Goal: Task Accomplishment & Management: Manage account settings

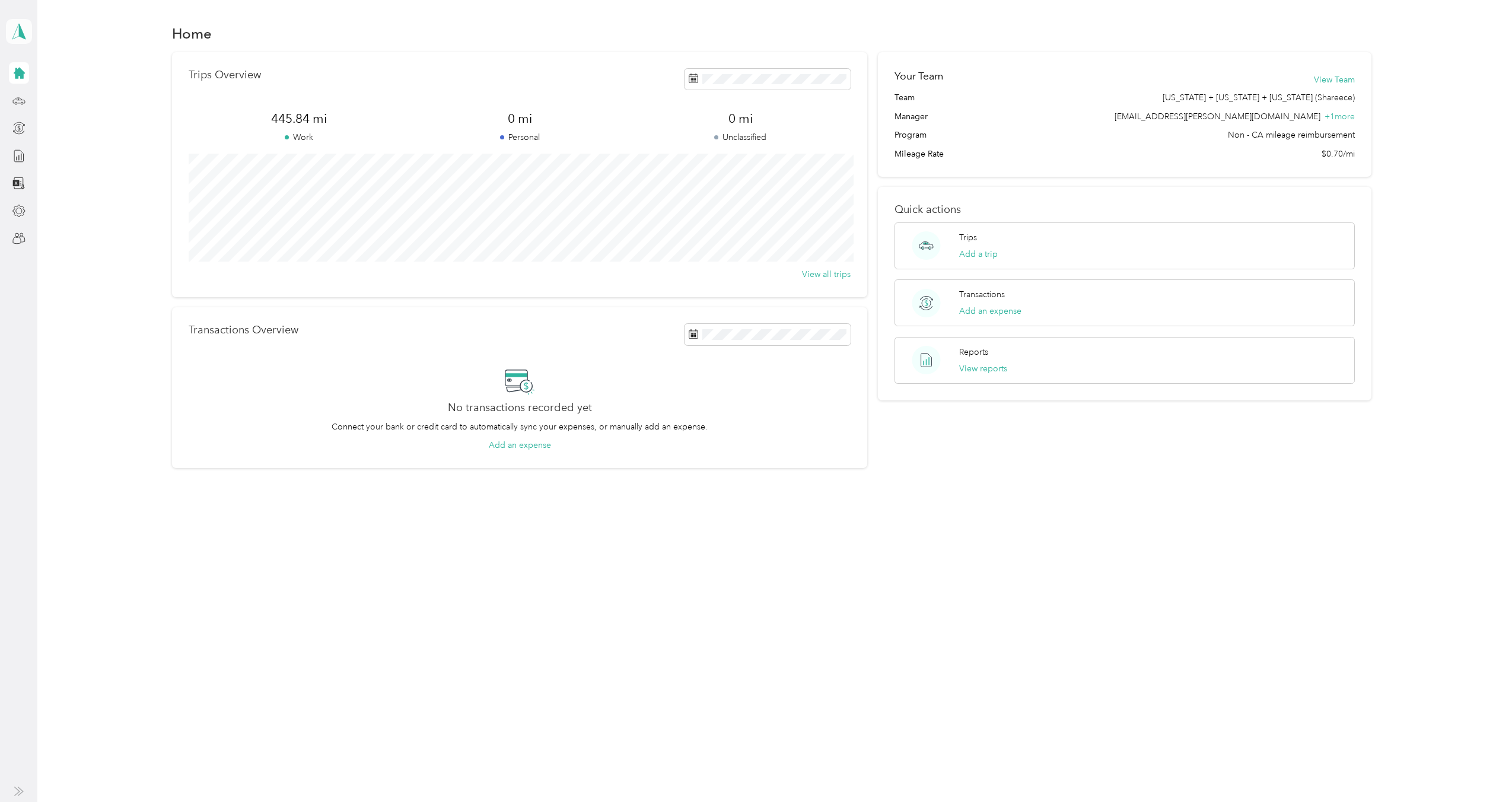
click at [19, 26] on polygon at bounding box center [22, 30] width 7 height 16
drag, startPoint x: 45, startPoint y: 98, endPoint x: 53, endPoint y: 108, distance: 12.8
click at [45, 99] on div "Team dashboard" at bounding box center [48, 97] width 64 height 13
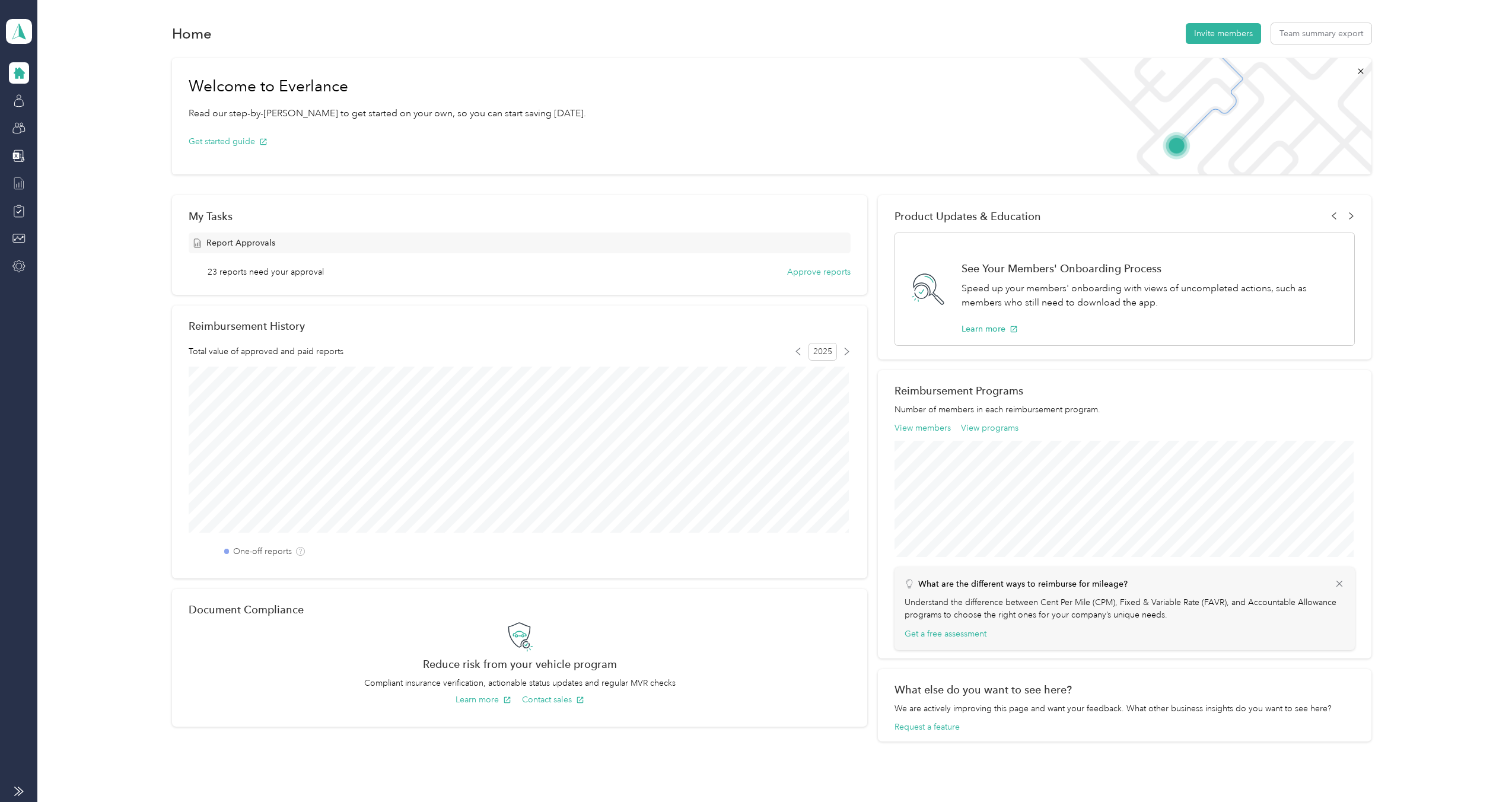
click at [19, 186] on icon at bounding box center [19, 183] width 13 height 13
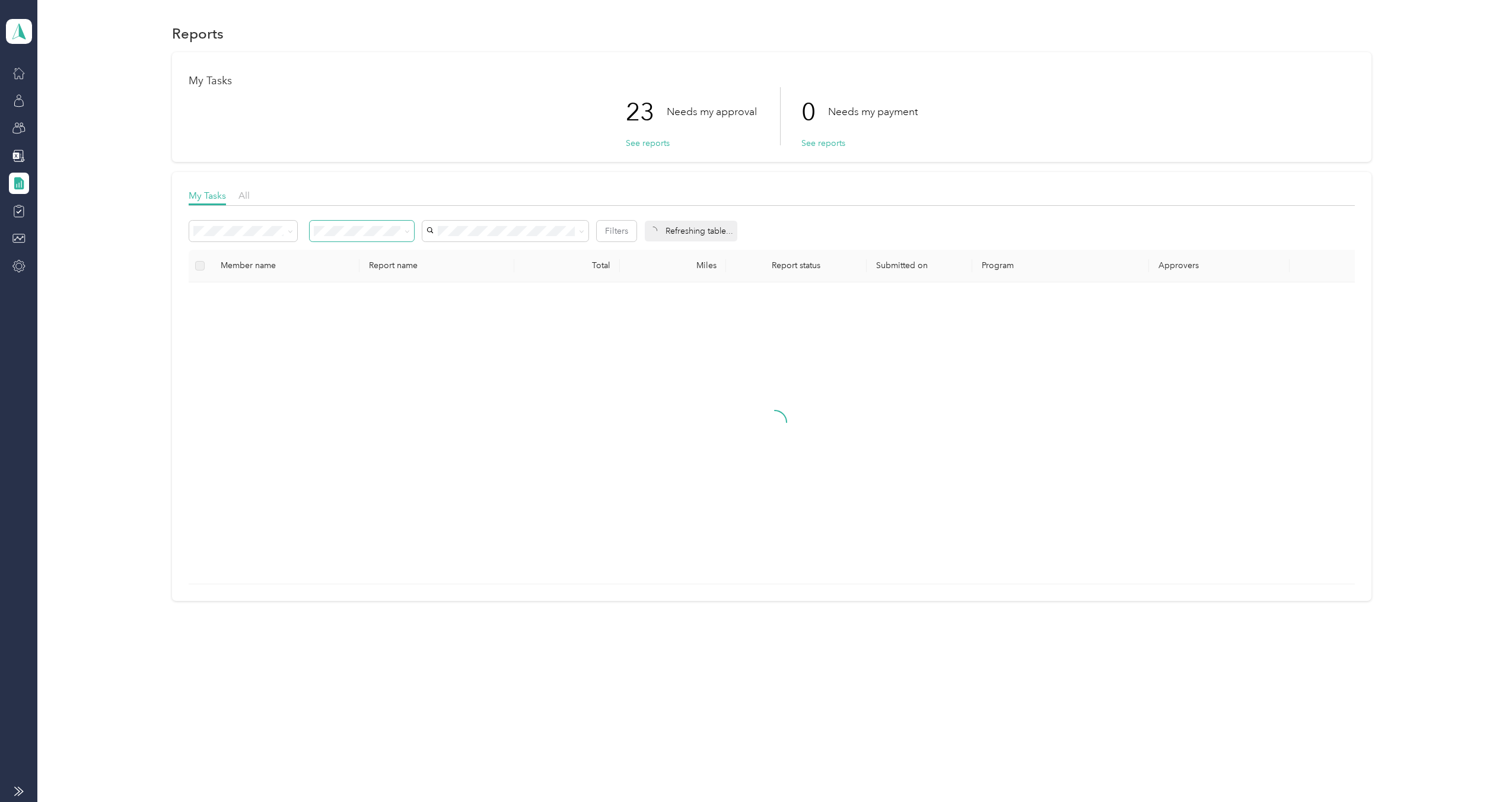
click at [408, 231] on icon at bounding box center [407, 231] width 4 height 2
click at [360, 271] on span "Needs my approval" at bounding box center [355, 273] width 74 height 10
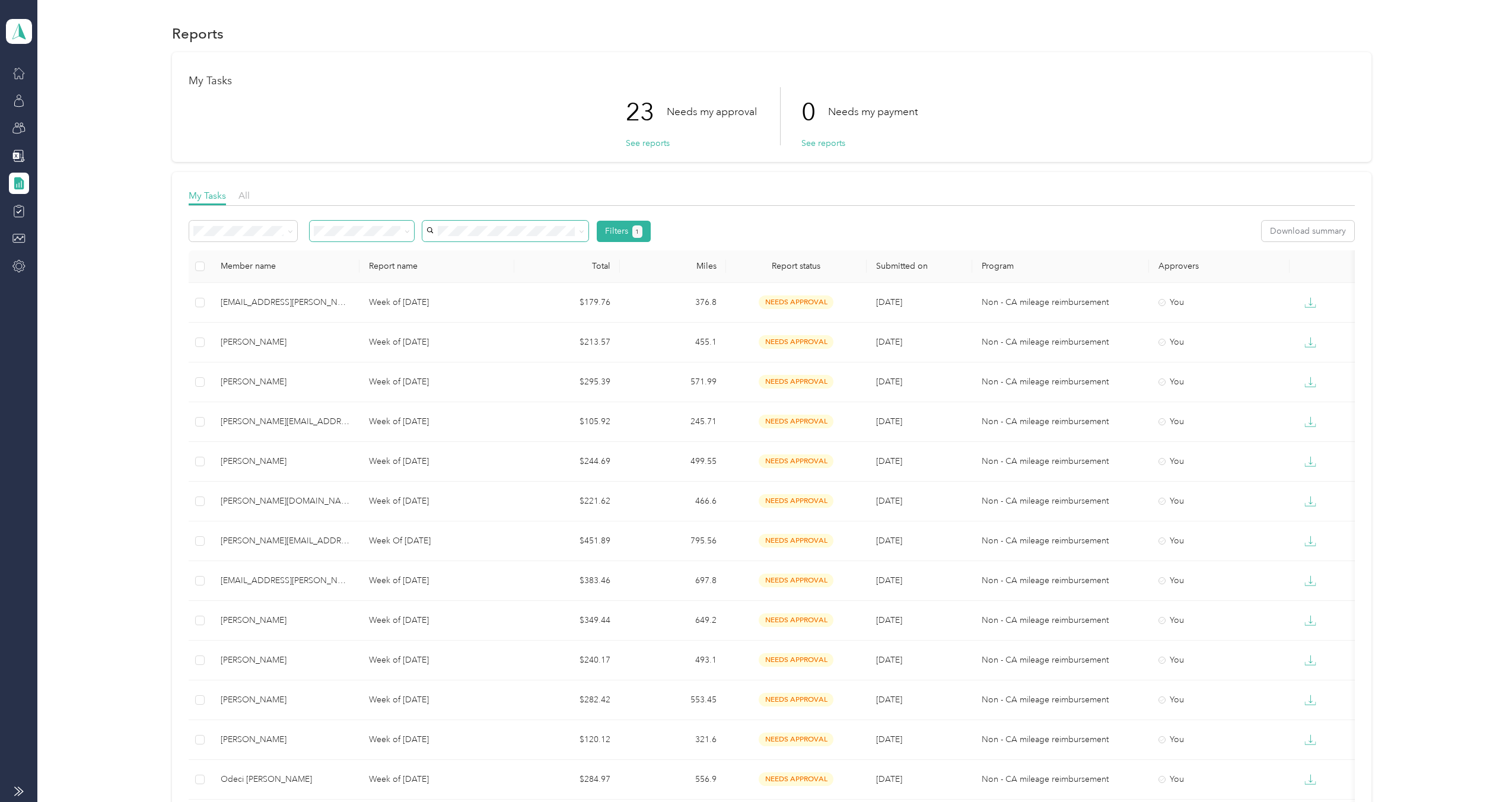
click at [445, 236] on span at bounding box center [505, 231] width 166 height 21
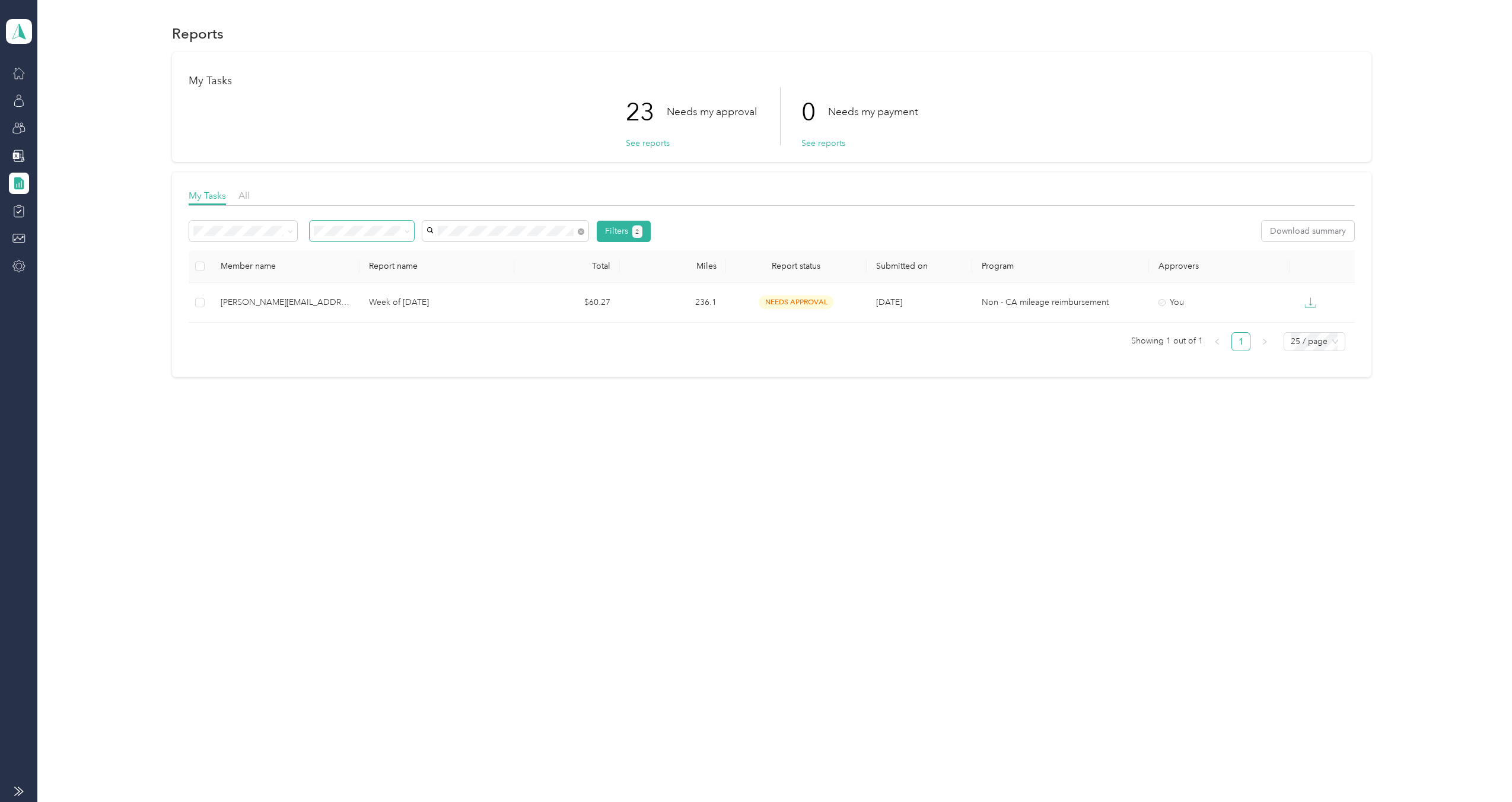
click at [499, 253] on span "[PERSON_NAME][EMAIL_ADDRESS][PERSON_NAME][DOMAIN_NAME]" at bounding box center [499, 259] width 137 height 22
click at [583, 229] on icon at bounding box center [581, 231] width 7 height 7
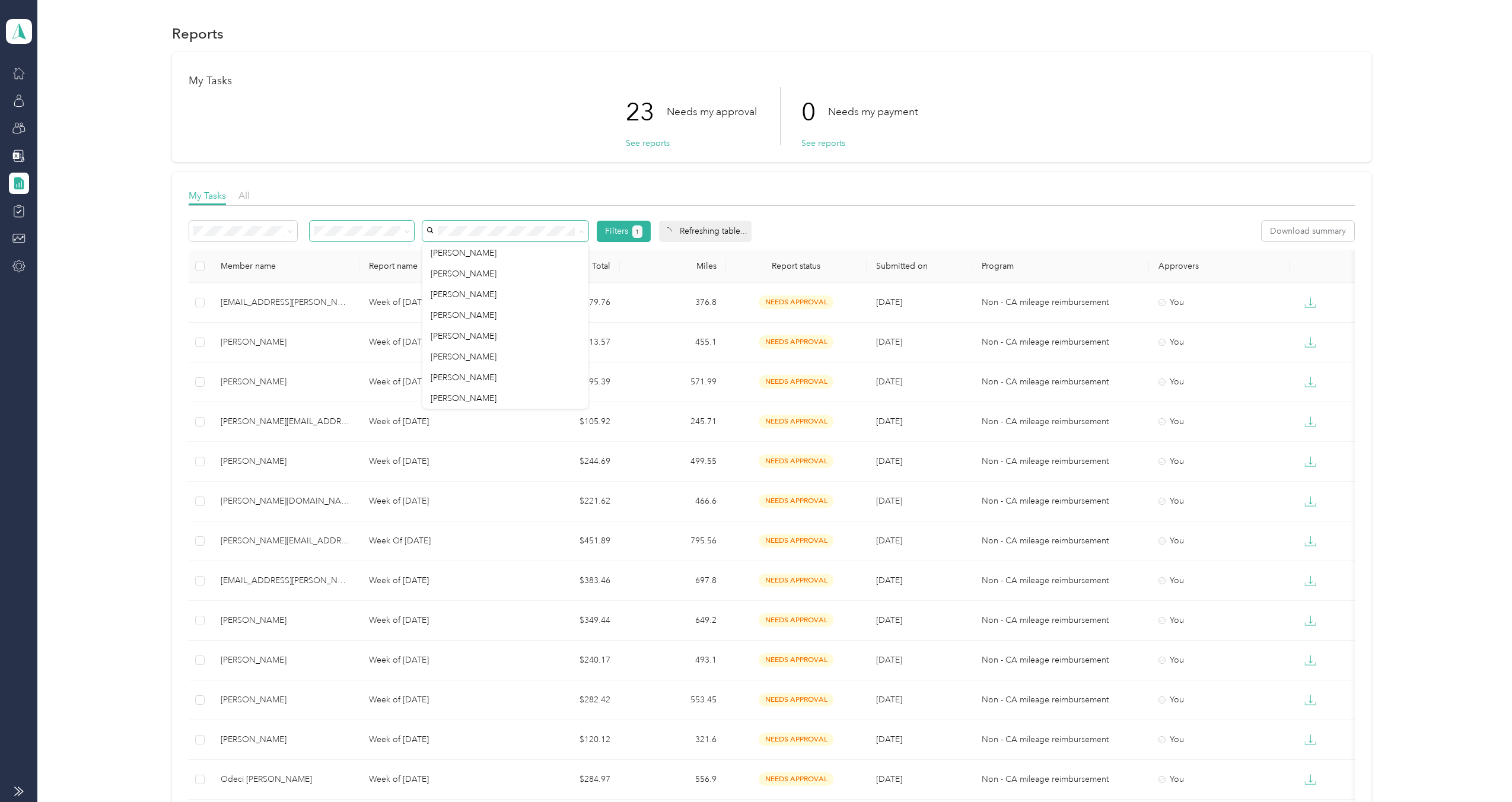
click at [362, 236] on span at bounding box center [361, 231] width 105 height 21
click at [84, 300] on div "My Tasks 23 Needs my approval See reports 0 Needs my payment See reports My Tas…" at bounding box center [772, 651] width 1439 height 1200
click at [198, 259] on th at bounding box center [200, 266] width 22 height 33
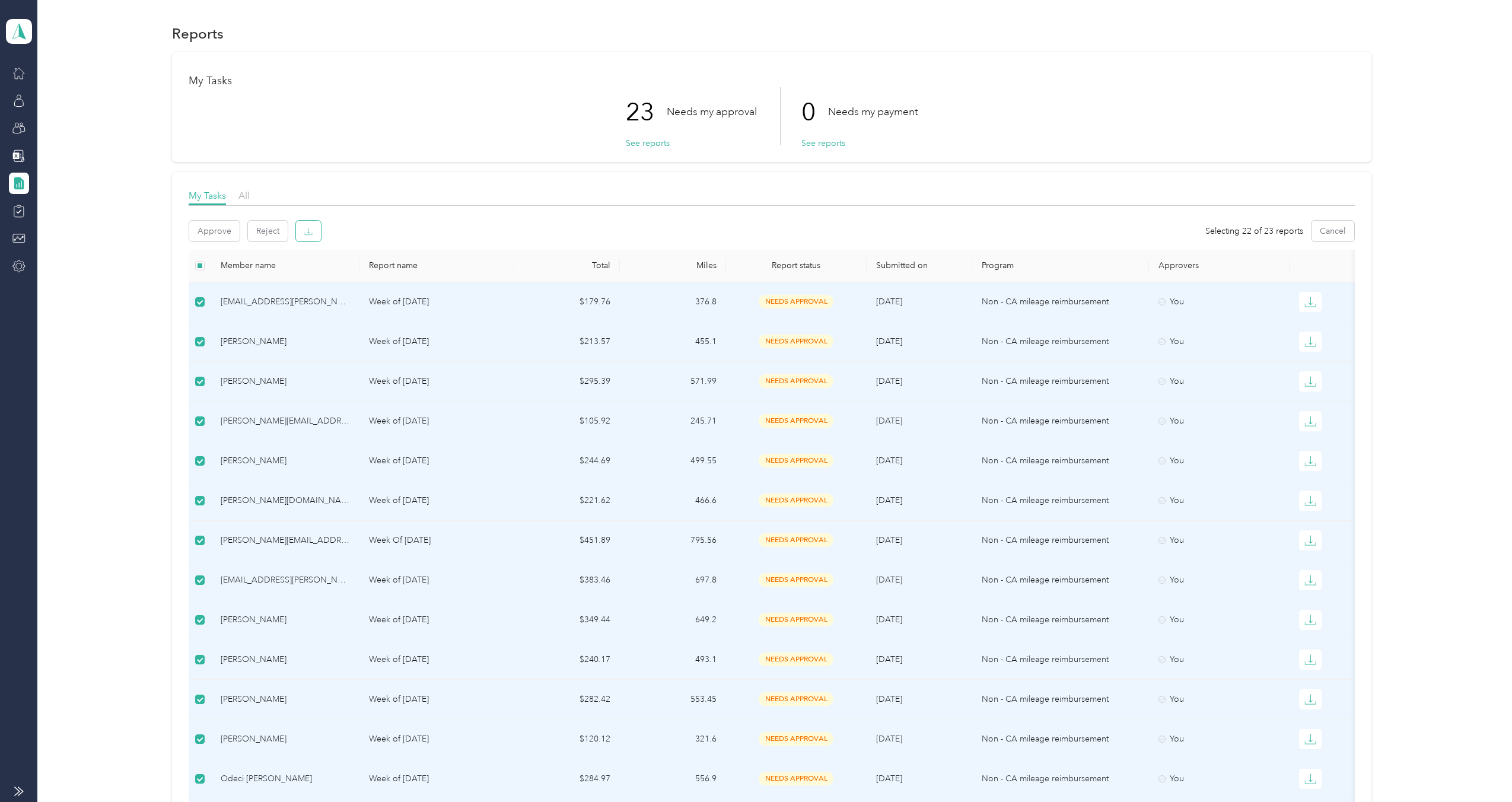
click at [308, 232] on icon "button" at bounding box center [308, 231] width 8 height 8
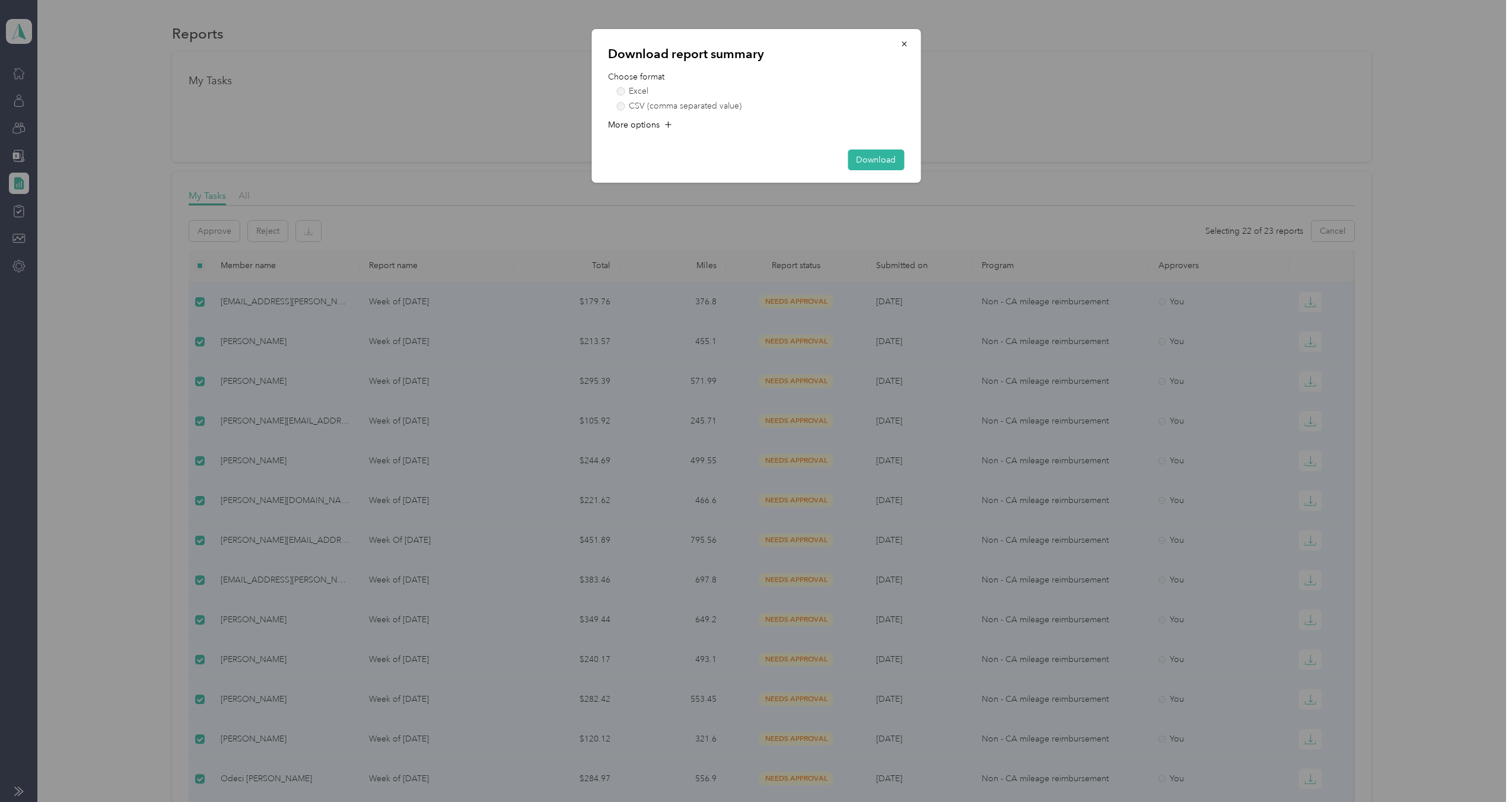
drag, startPoint x: 909, startPoint y: 40, endPoint x: 898, endPoint y: 50, distance: 14.9
click at [908, 40] on button "button" at bounding box center [904, 44] width 25 height 21
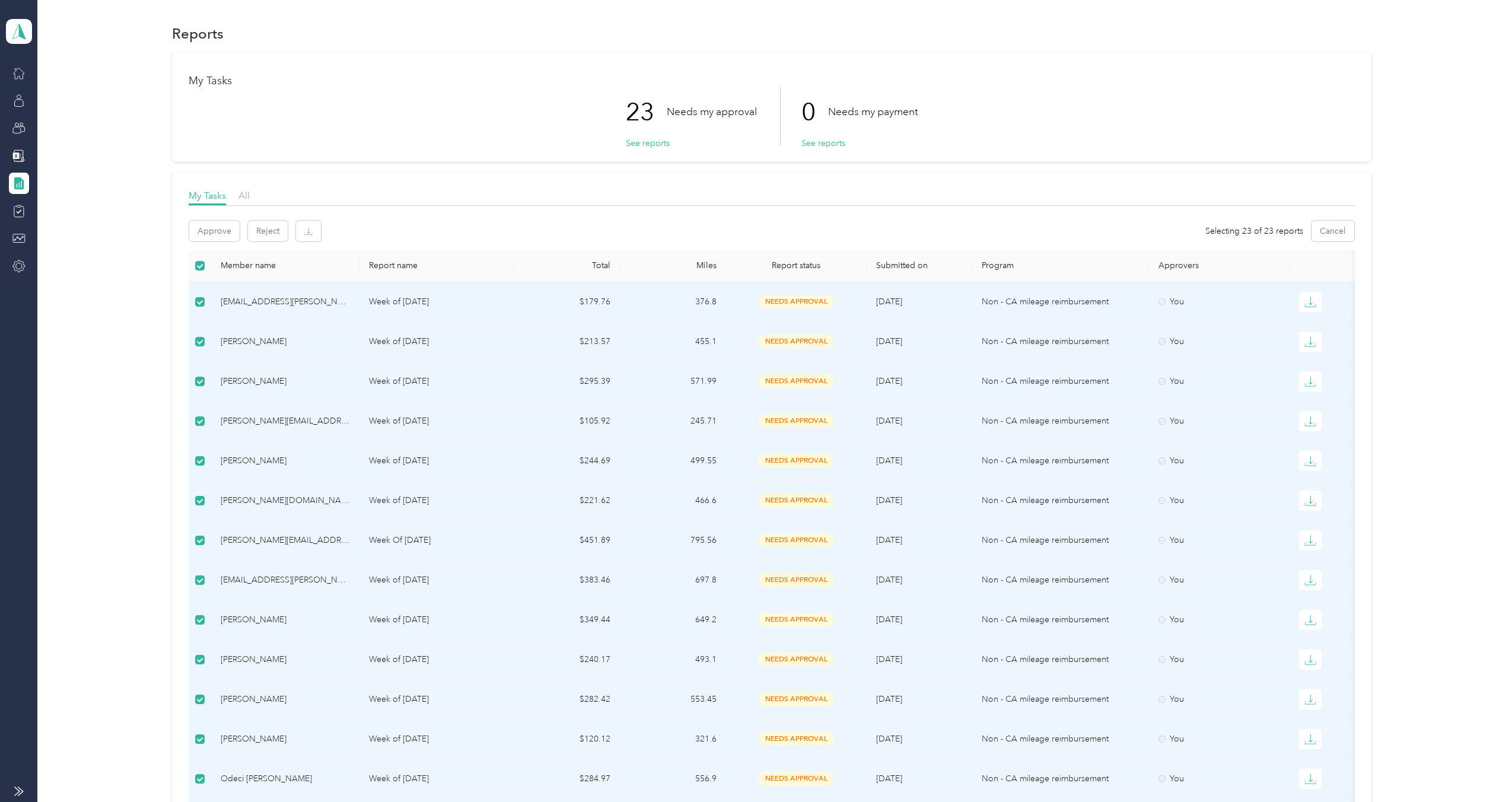
click at [198, 272] on th at bounding box center [200, 266] width 22 height 33
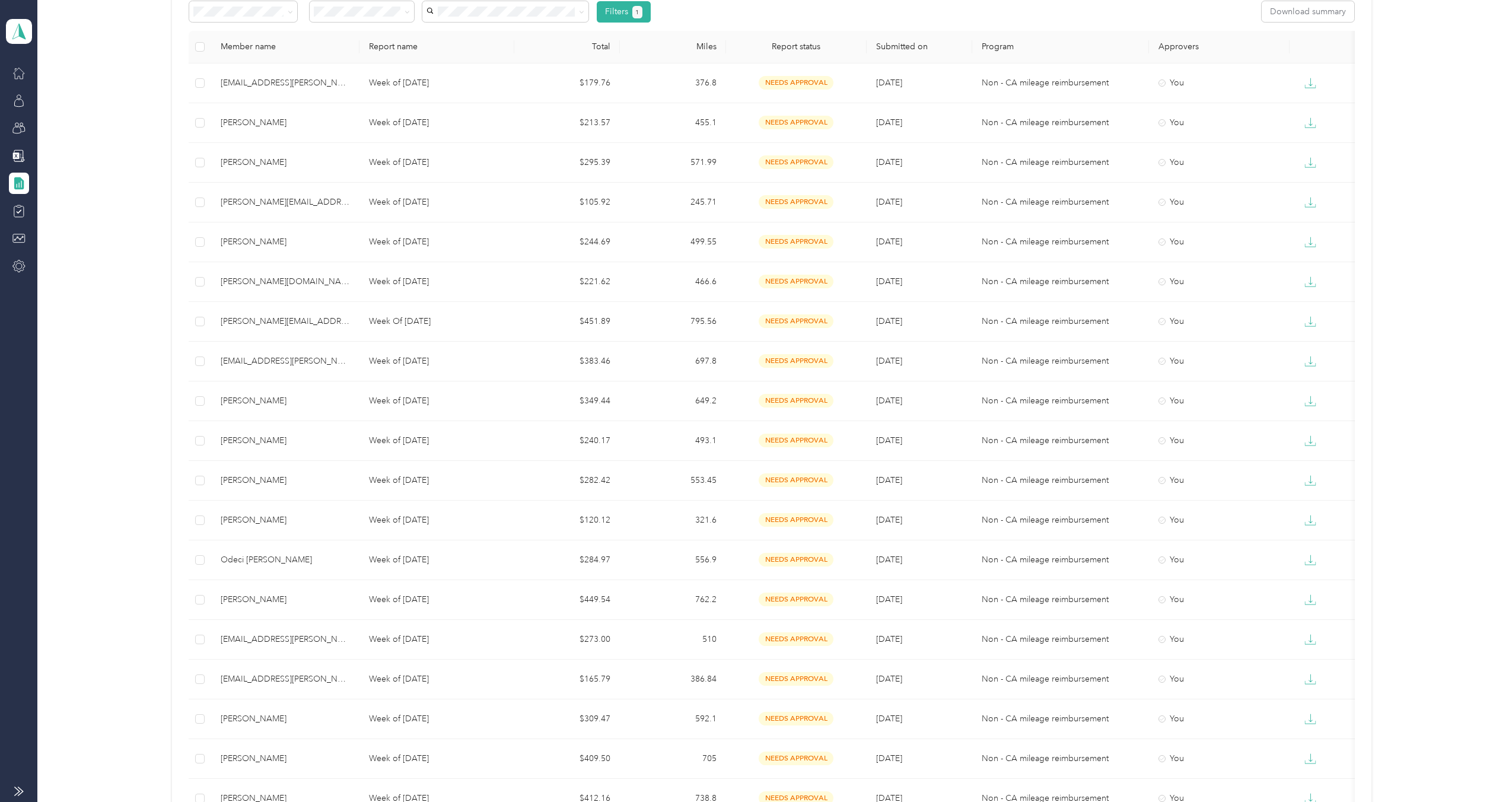
scroll to position [226, 0]
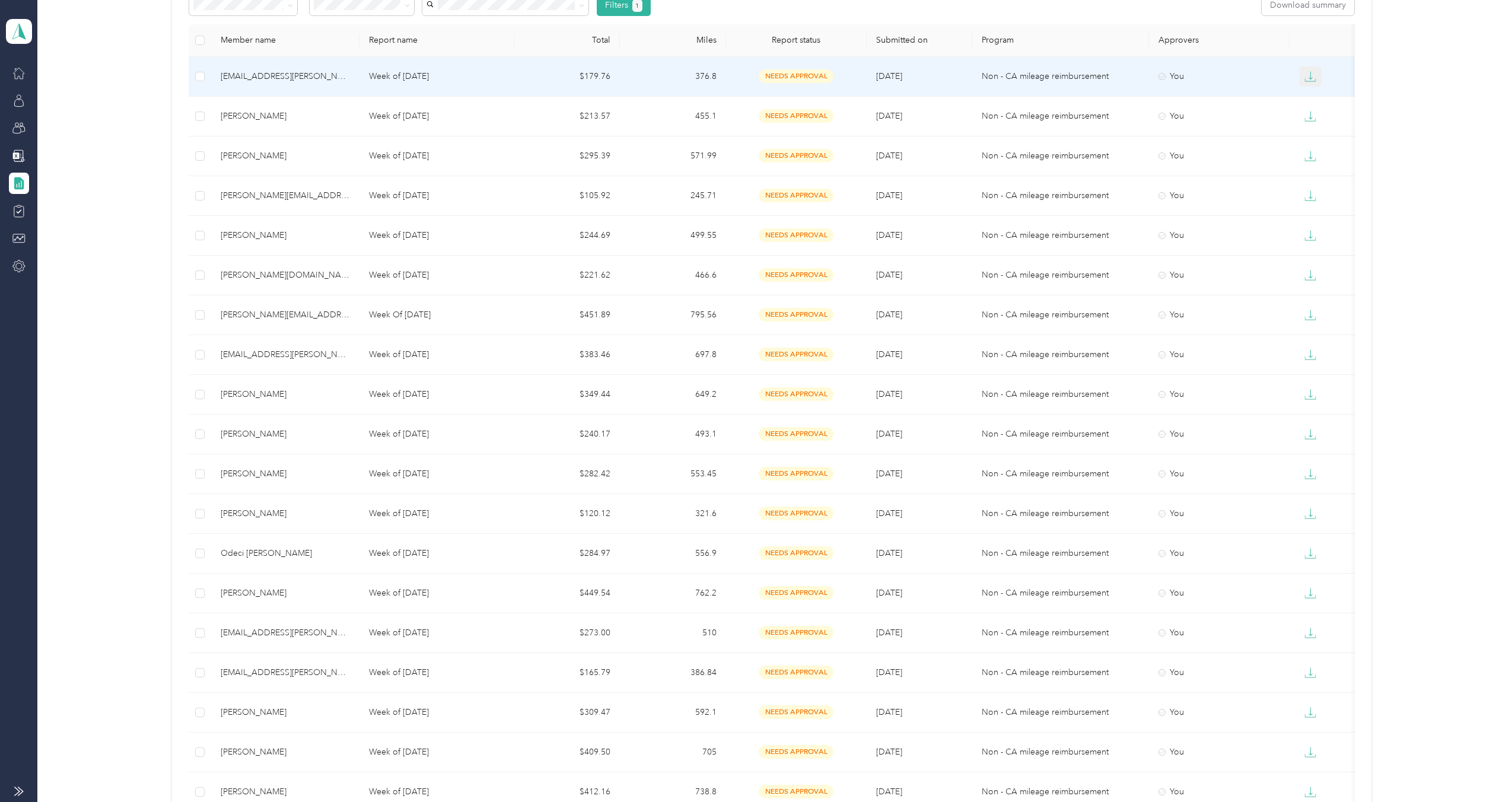
click at [1309, 79] on icon "button" at bounding box center [1310, 75] width 4 height 8
click at [1316, 99] on div "PDF" at bounding box center [1320, 98] width 25 height 13
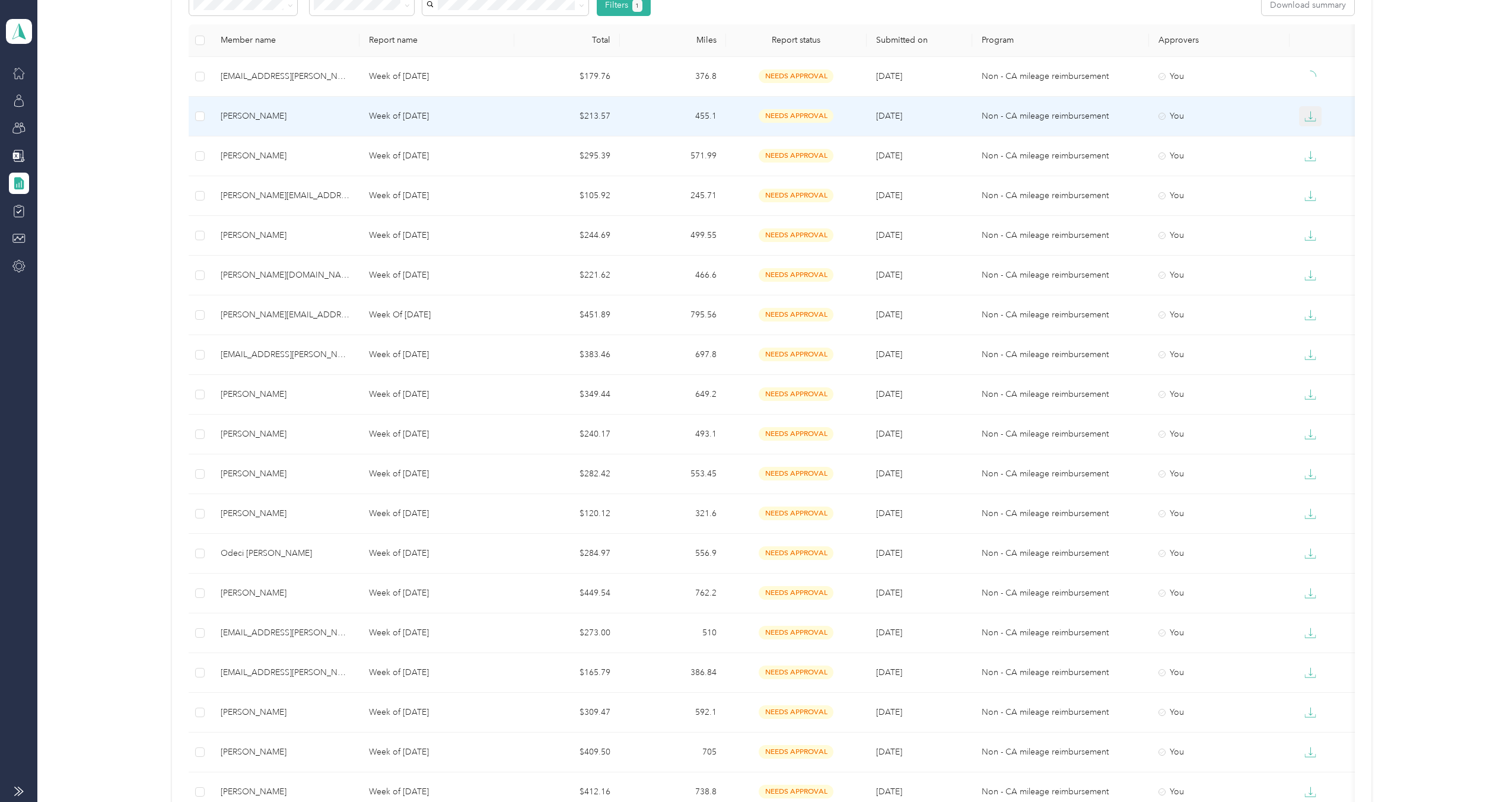
click at [1312, 114] on icon "button" at bounding box center [1310, 116] width 12 height 12
click at [1318, 137] on div "PDF" at bounding box center [1320, 137] width 25 height 13
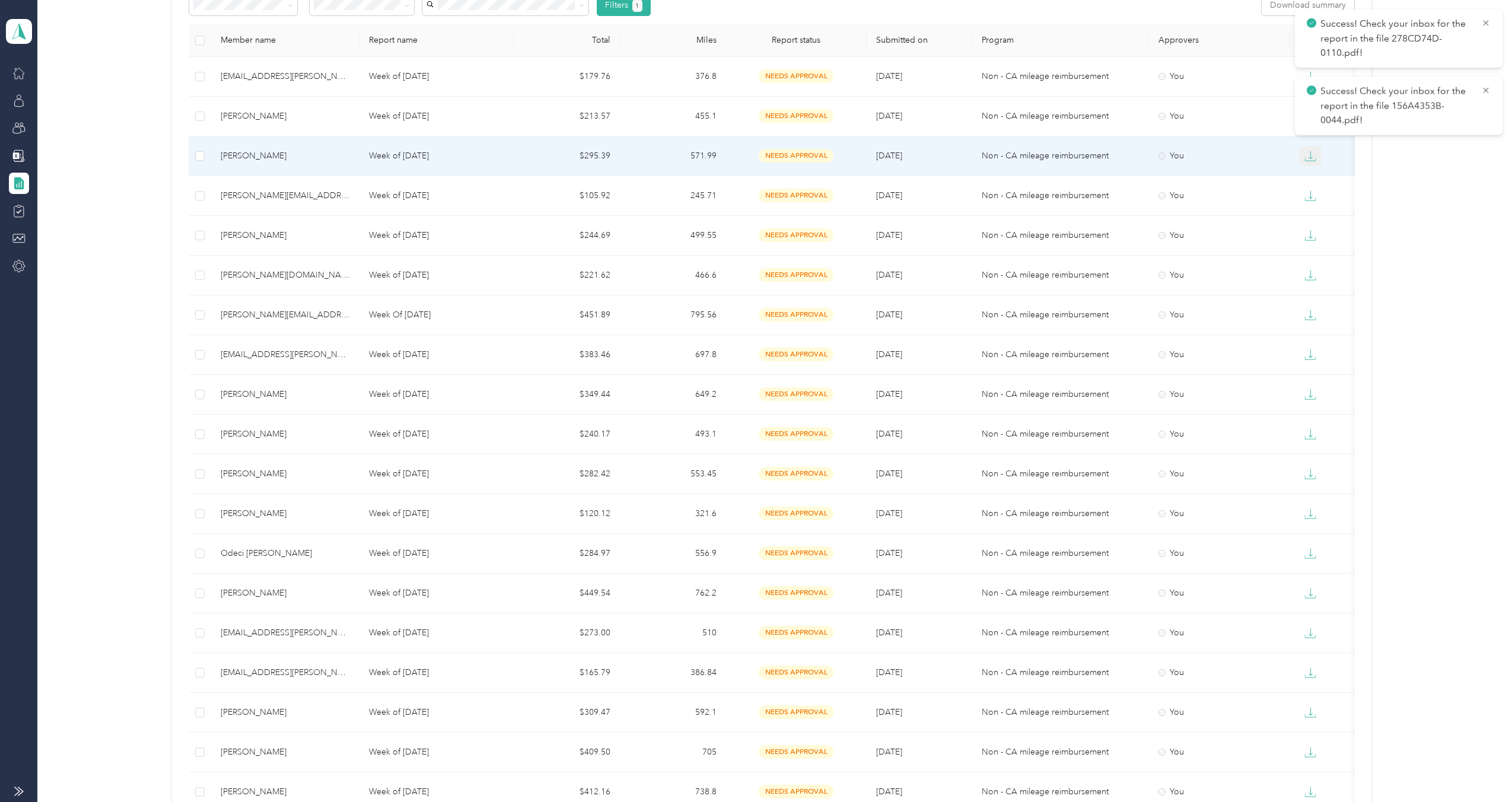
click at [1312, 157] on icon "button" at bounding box center [1310, 156] width 12 height 12
click at [1315, 179] on div "PDF" at bounding box center [1320, 177] width 25 height 13
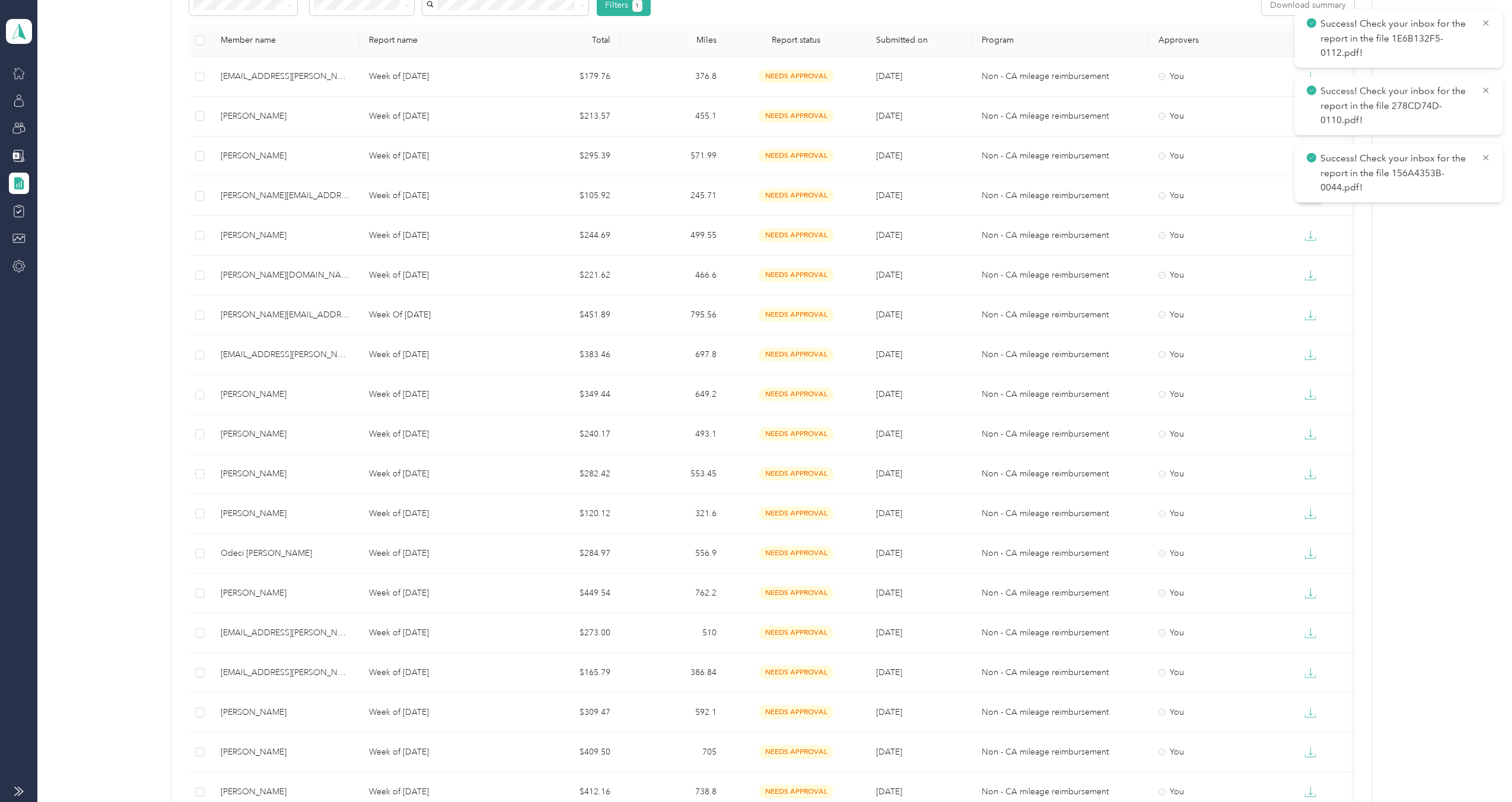
click at [1311, 198] on div "Success! Check your inbox for the report in the file 156A4353B-0044.pdf!" at bounding box center [1398, 173] width 208 height 58
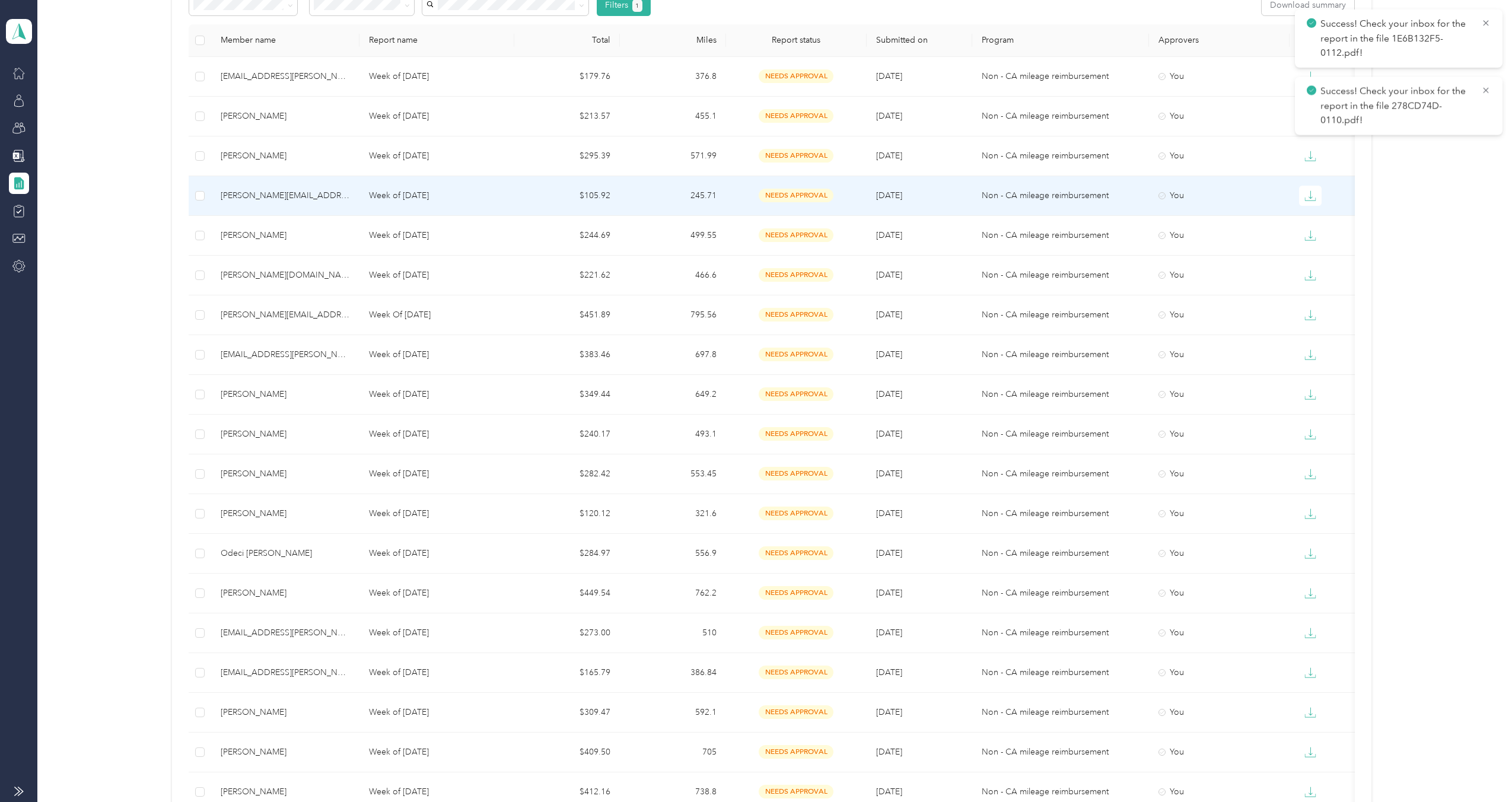
click at [1311, 208] on td at bounding box center [1324, 196] width 70 height 40
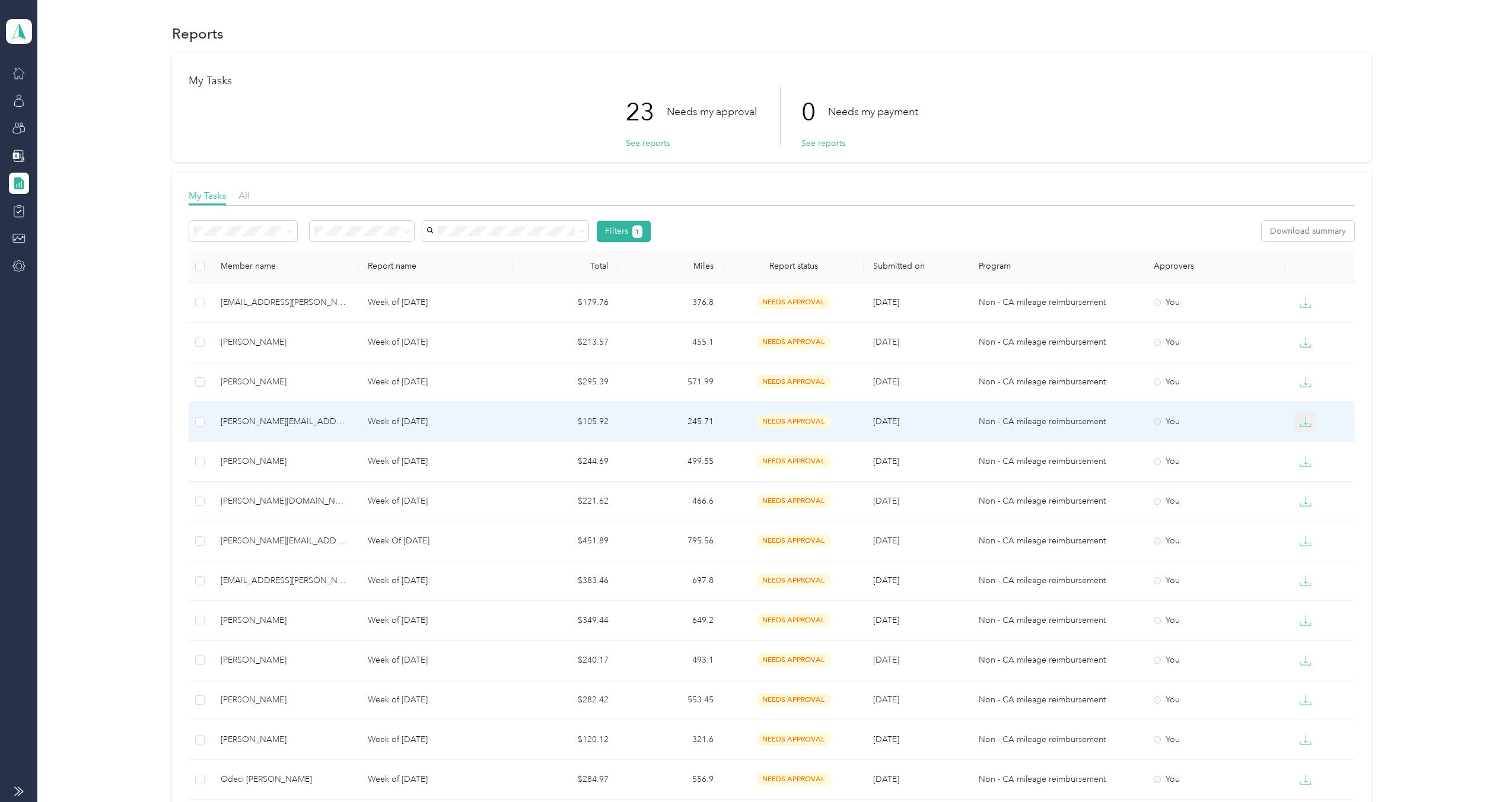
click at [1306, 421] on icon "button" at bounding box center [1306, 421] width 12 height 12
click at [1300, 448] on div "PDF" at bounding box center [1312, 443] width 25 height 13
click at [1301, 466] on icon "button" at bounding box center [1305, 464] width 10 height 3
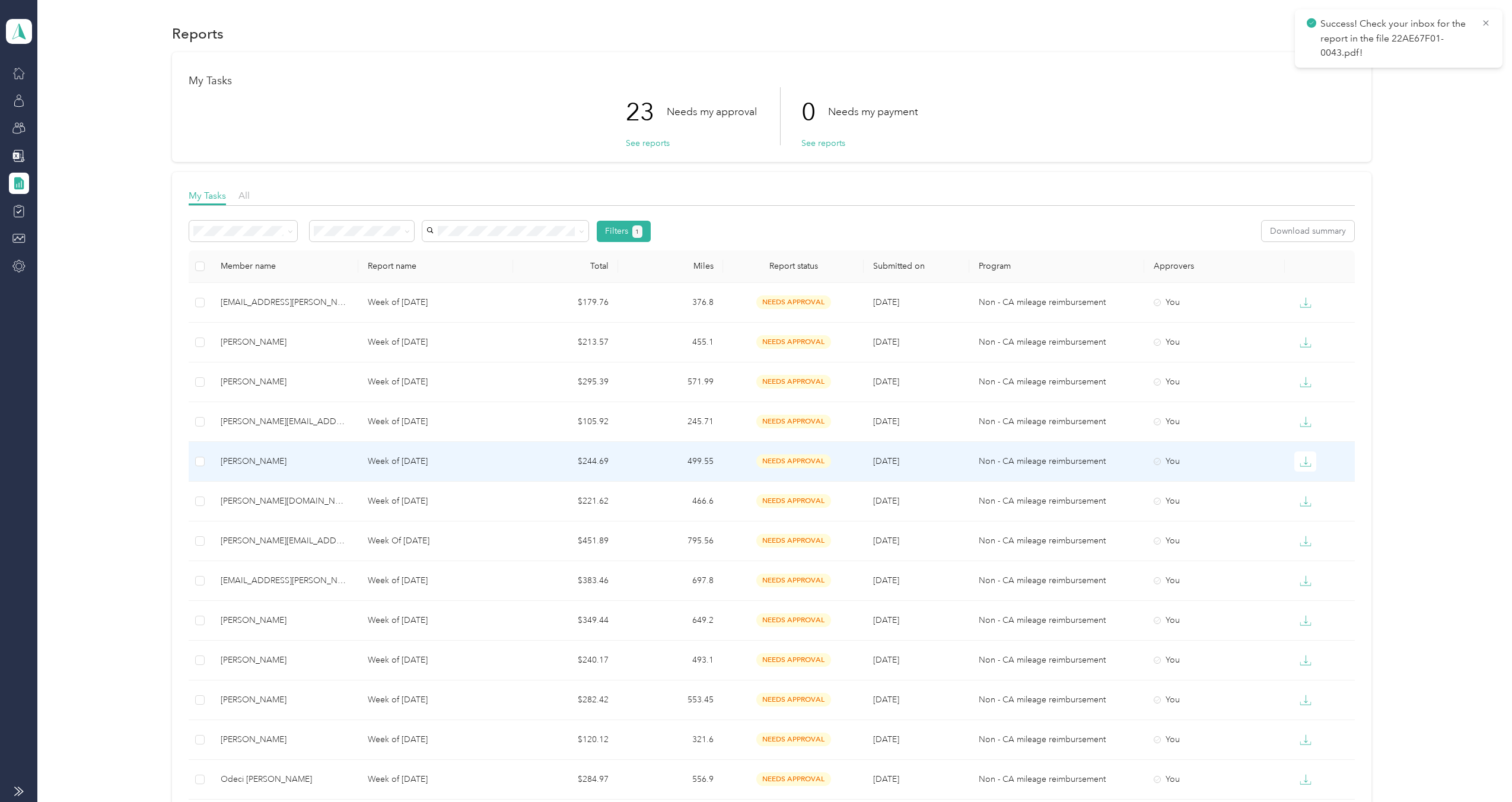
click at [1304, 485] on div "PDF" at bounding box center [1312, 483] width 25 height 13
click at [1306, 497] on icon "button" at bounding box center [1306, 502] width 12 height 12
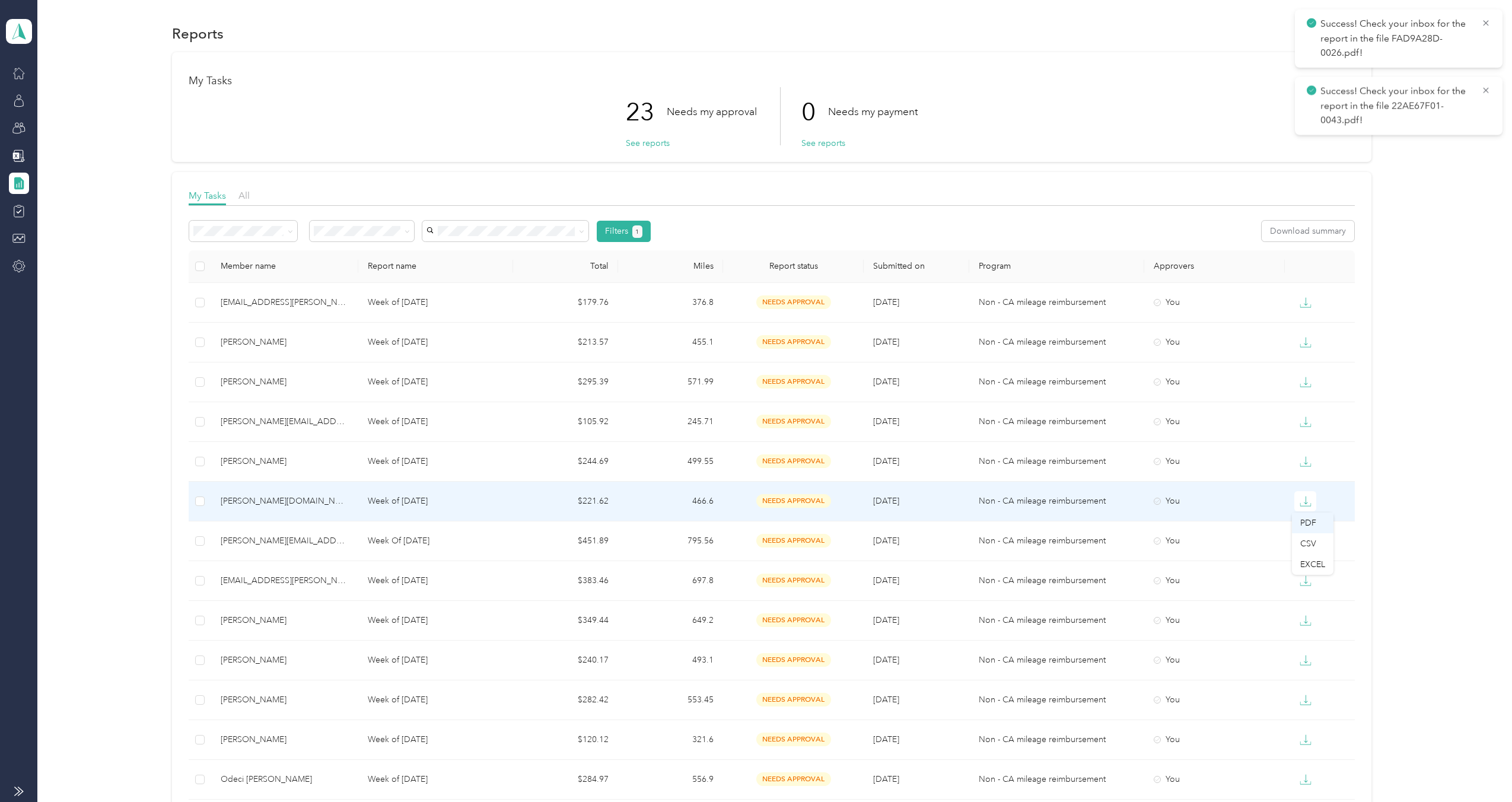
click at [1301, 524] on div "PDF" at bounding box center [1312, 522] width 25 height 13
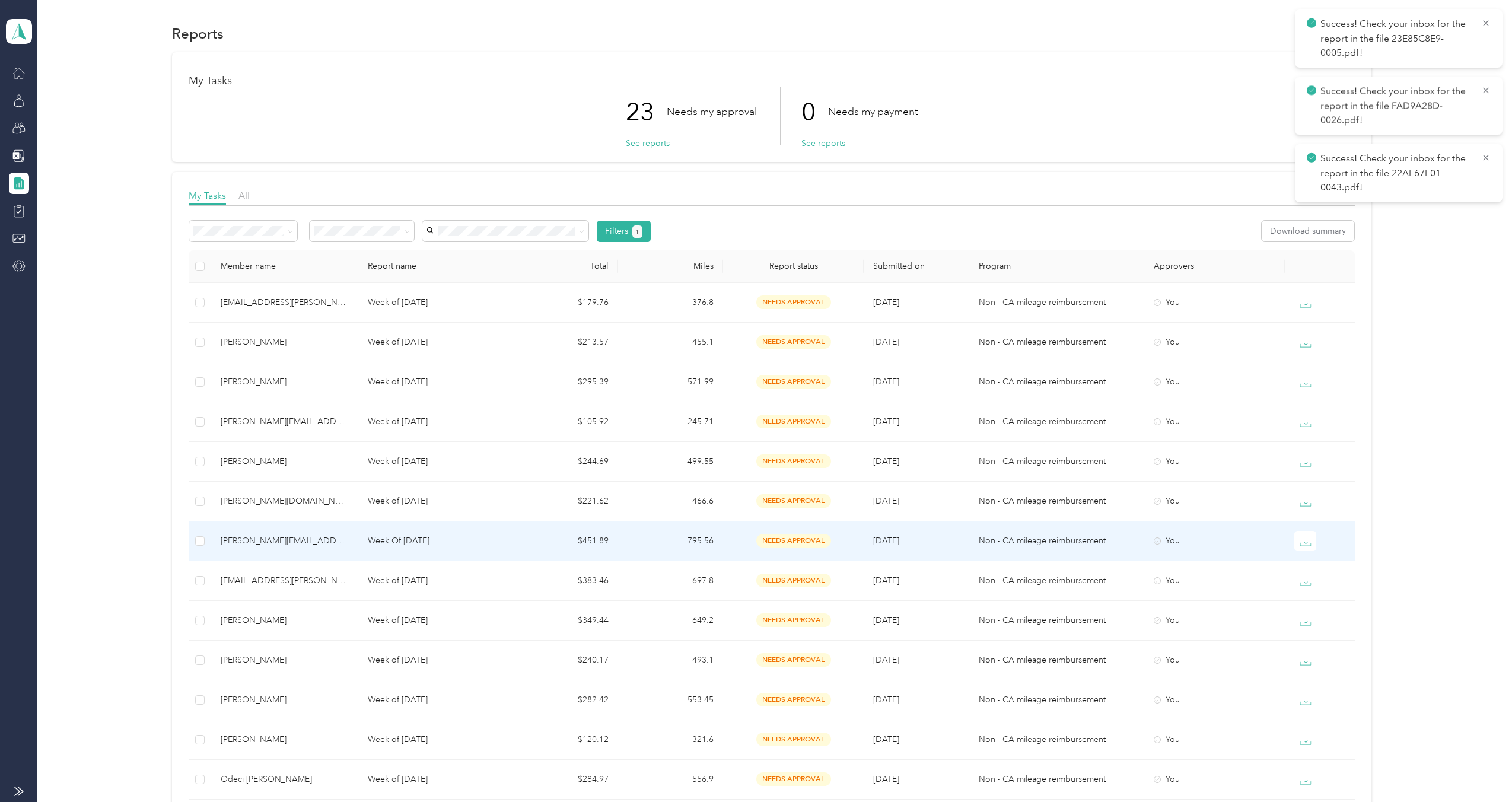
click at [1303, 541] on icon "button" at bounding box center [1306, 541] width 12 height 12
click at [1305, 560] on div "PDF" at bounding box center [1312, 562] width 25 height 13
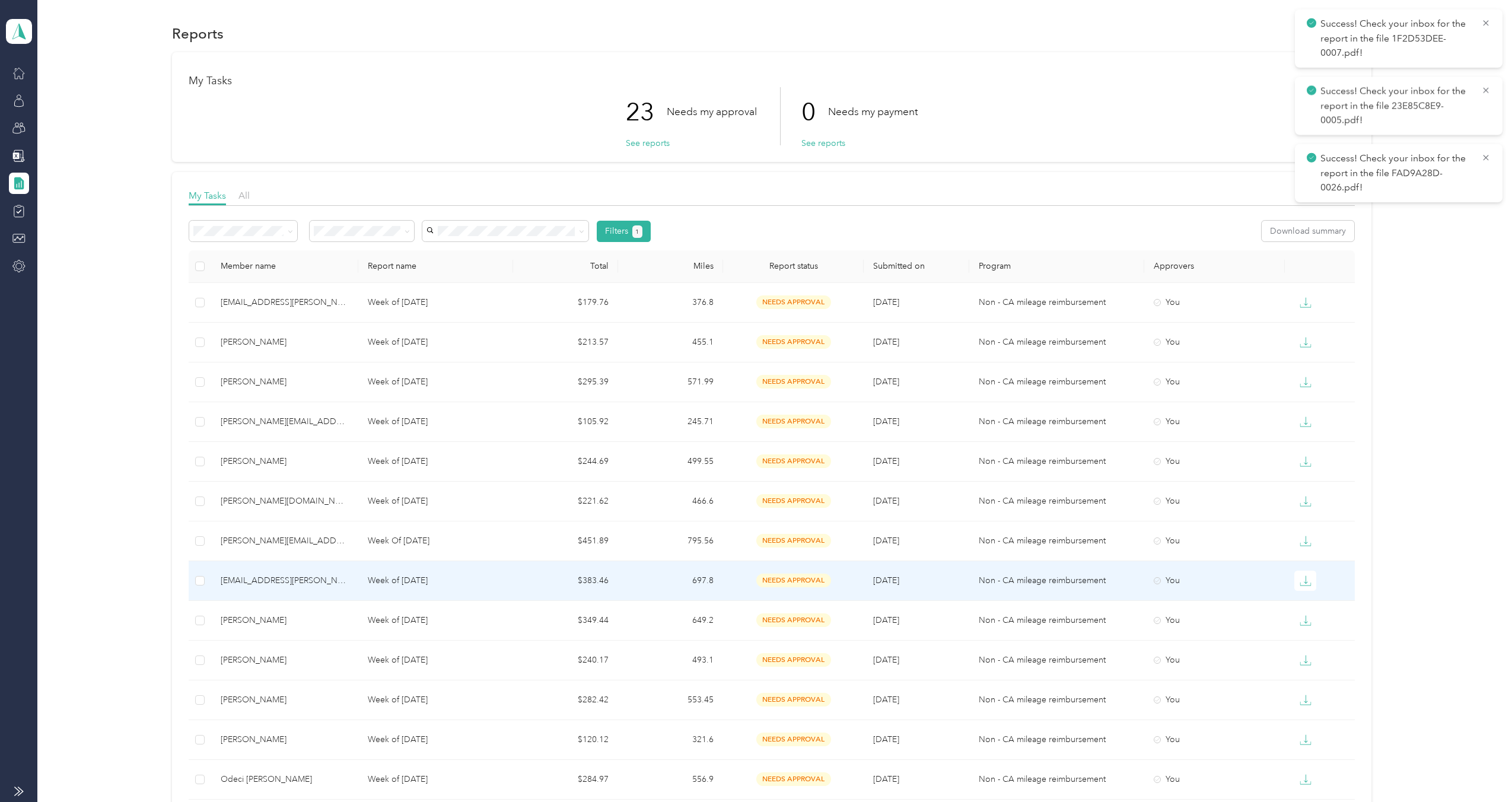
click at [1302, 581] on icon "button" at bounding box center [1306, 581] width 12 height 12
click at [1300, 598] on div "PDF" at bounding box center [1312, 602] width 25 height 13
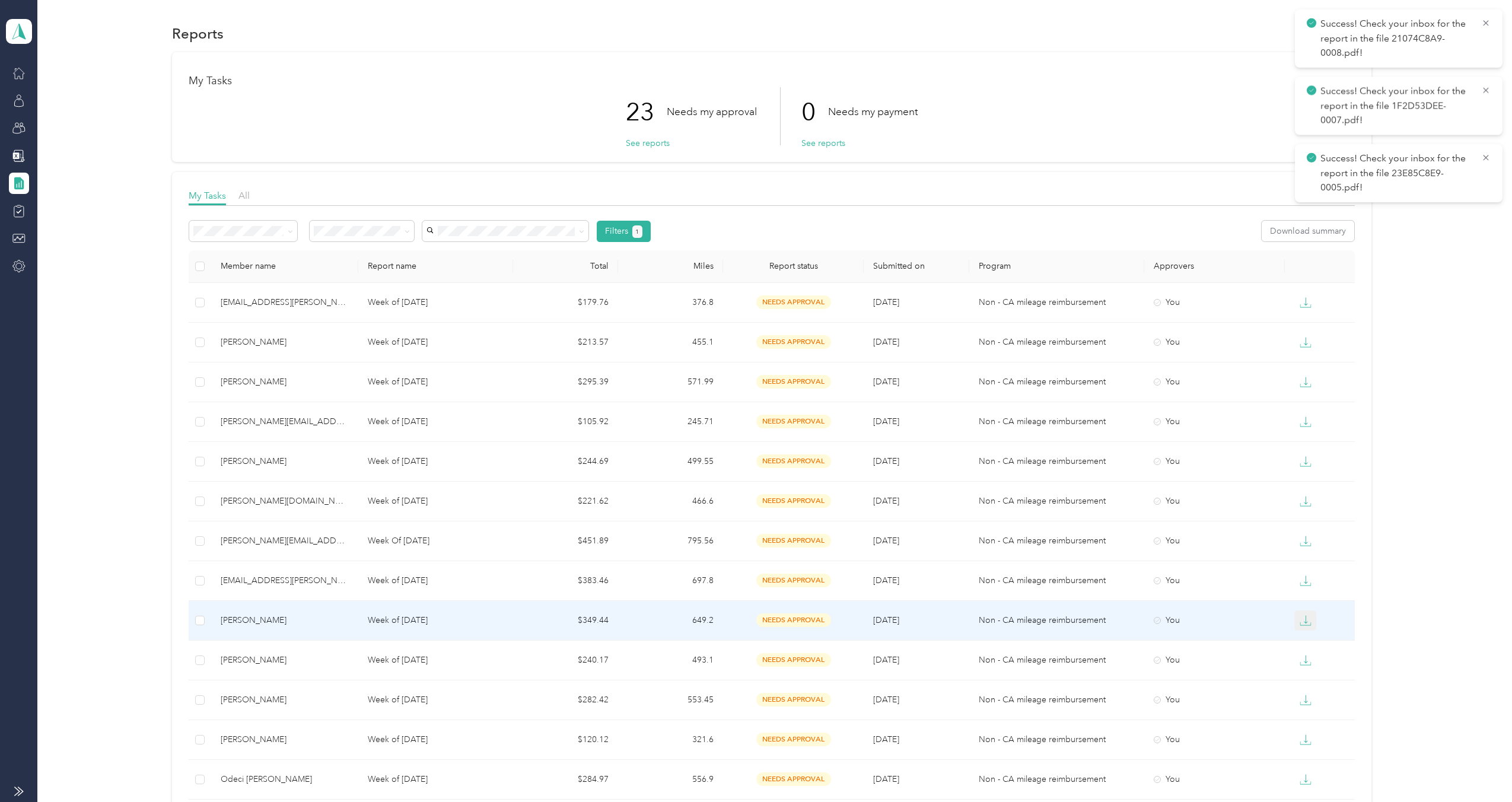
click at [1296, 614] on button "button" at bounding box center [1305, 620] width 22 height 20
click at [1303, 642] on div "PDF" at bounding box center [1312, 642] width 25 height 13
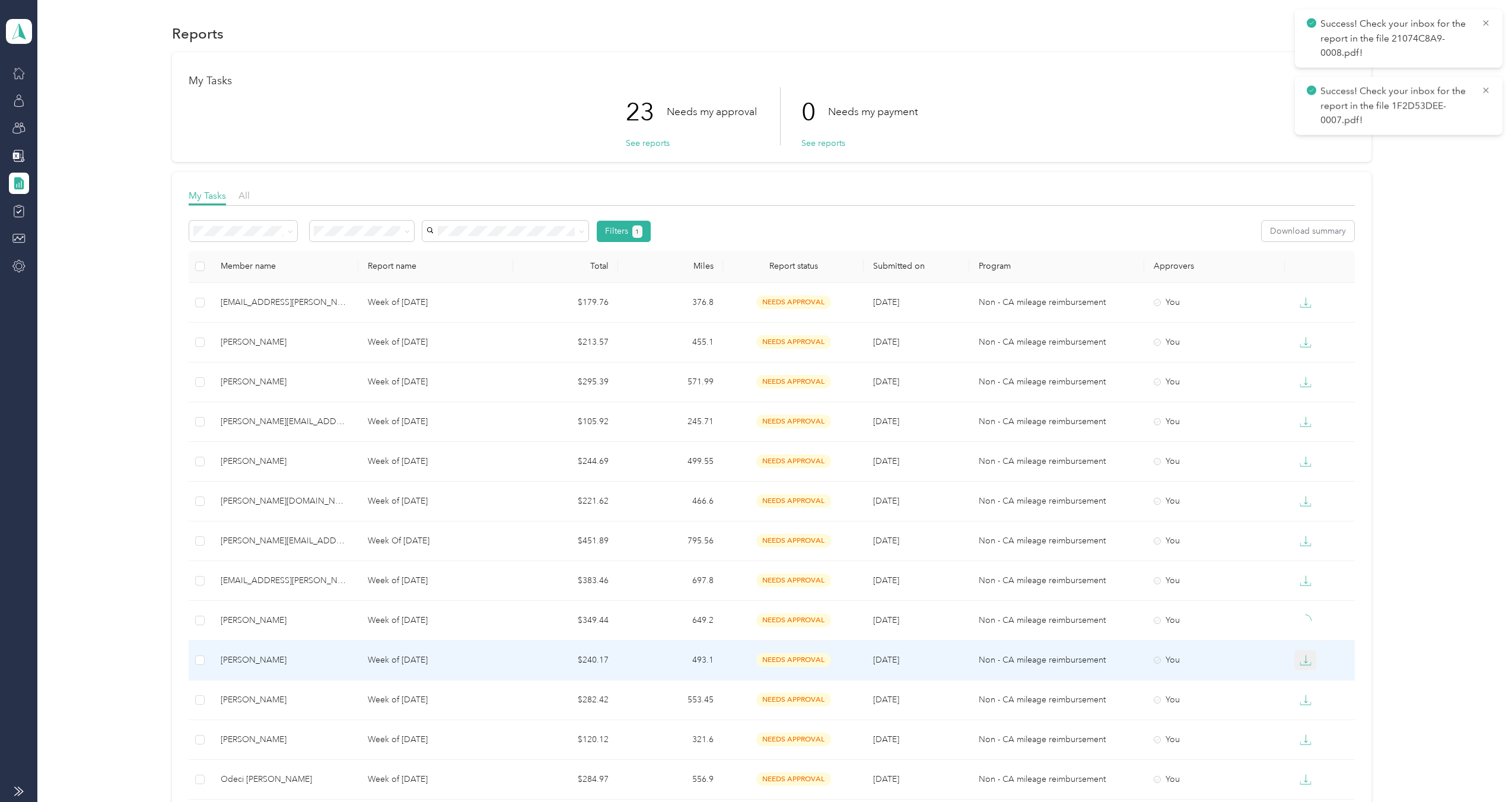
click at [1305, 657] on icon "button" at bounding box center [1306, 660] width 12 height 12
click at [1311, 680] on div "PDF" at bounding box center [1312, 682] width 25 height 13
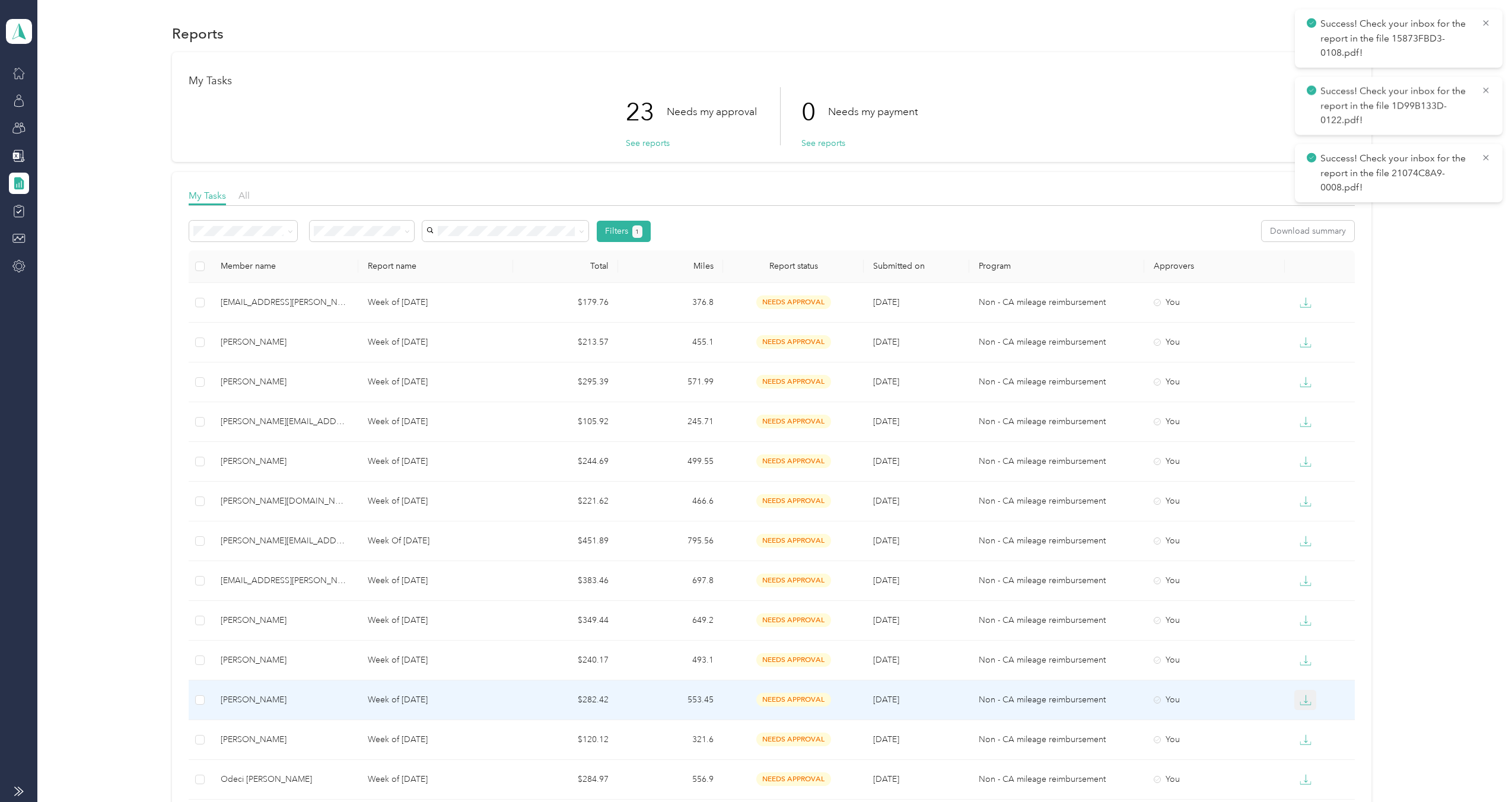
click at [1300, 703] on icon "button" at bounding box center [1306, 700] width 12 height 12
click at [1304, 723] on div "PDF" at bounding box center [1312, 721] width 25 height 13
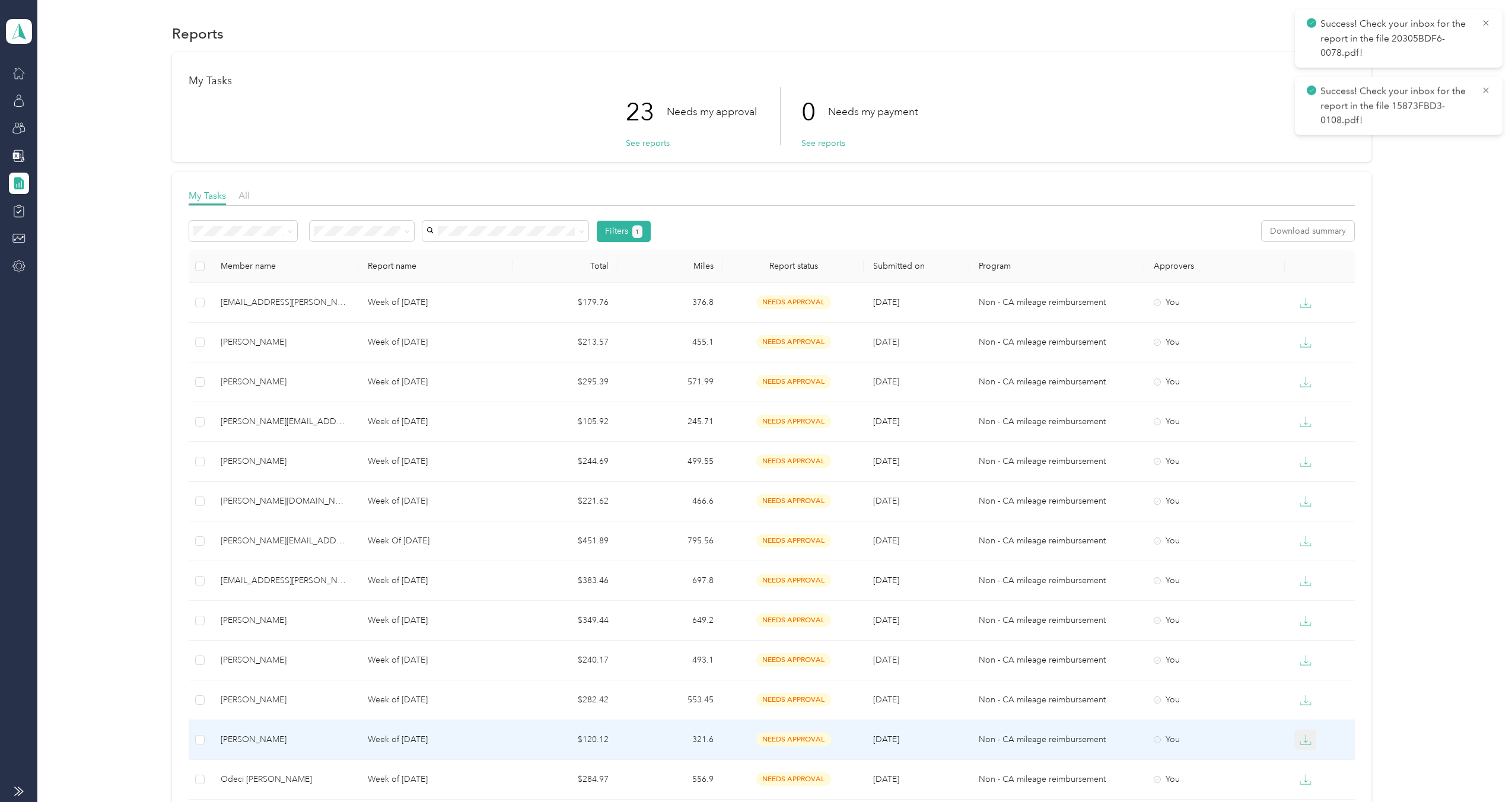
click at [1300, 740] on icon "button" at bounding box center [1306, 740] width 12 height 12
click at [1320, 674] on div "PDF" at bounding box center [1312, 676] width 25 height 13
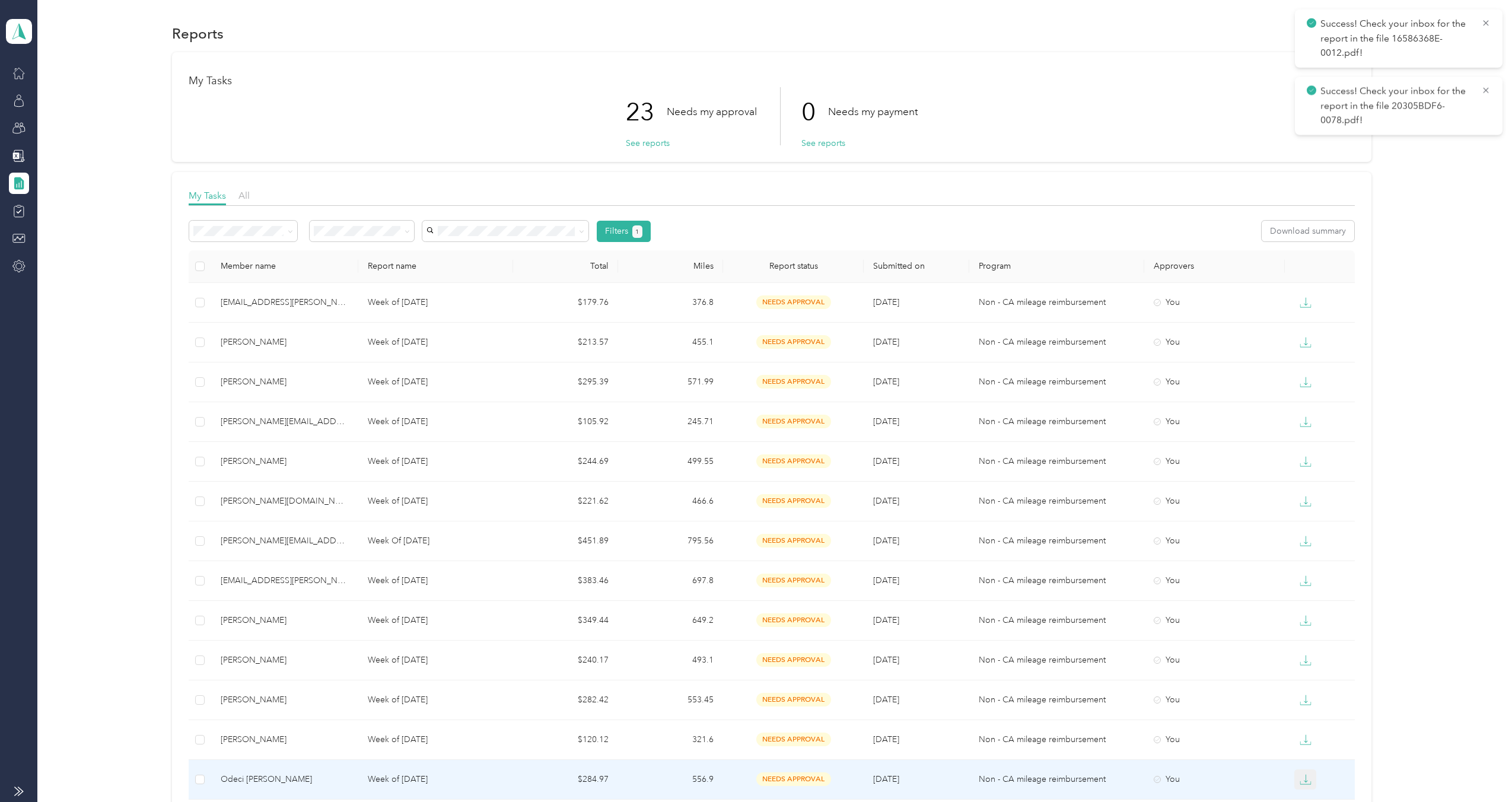
click at [1300, 774] on icon "button" at bounding box center [1306, 780] width 12 height 12
click at [1312, 712] on div "PDF" at bounding box center [1312, 716] width 25 height 13
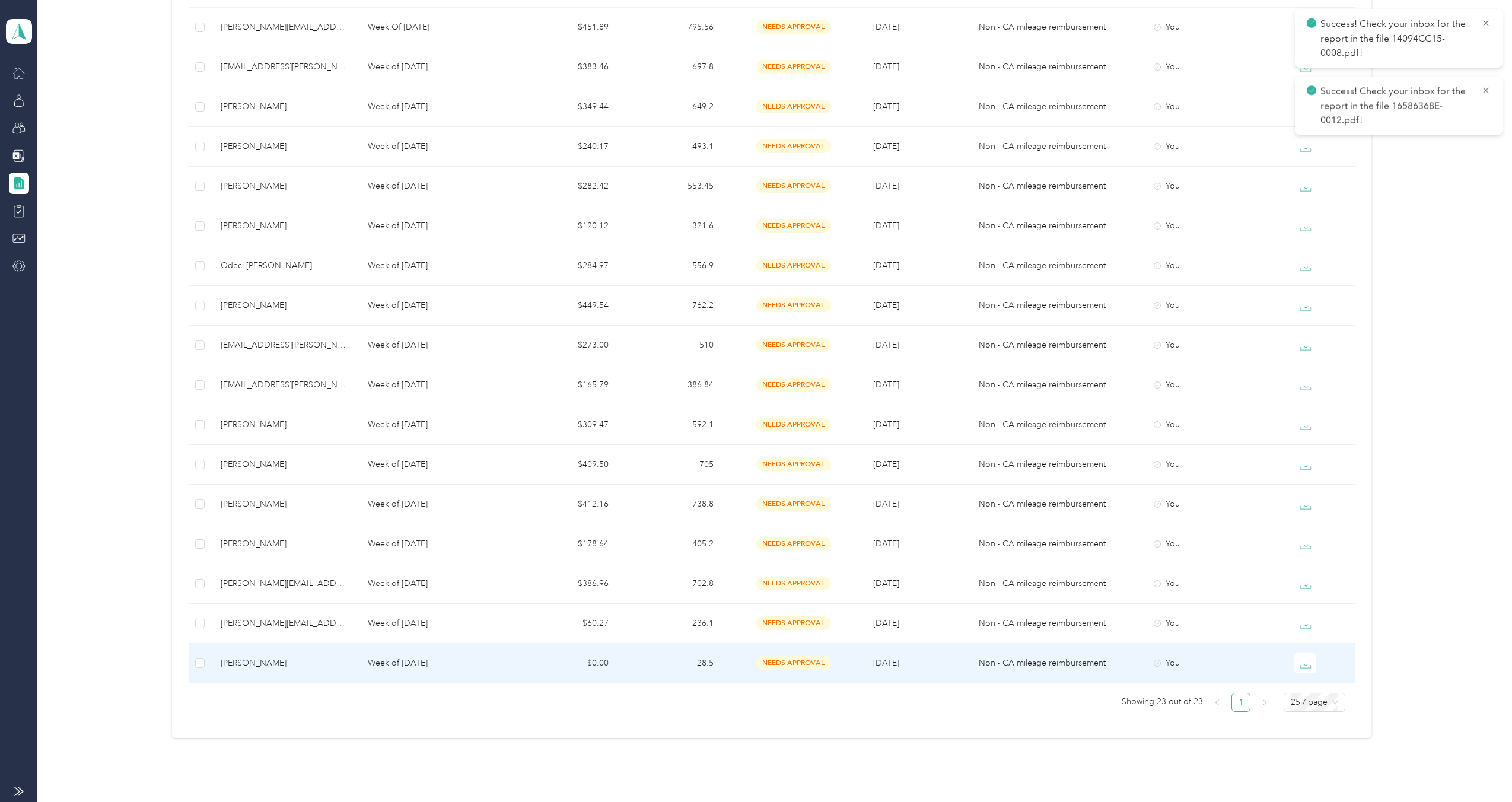
scroll to position [572, 0]
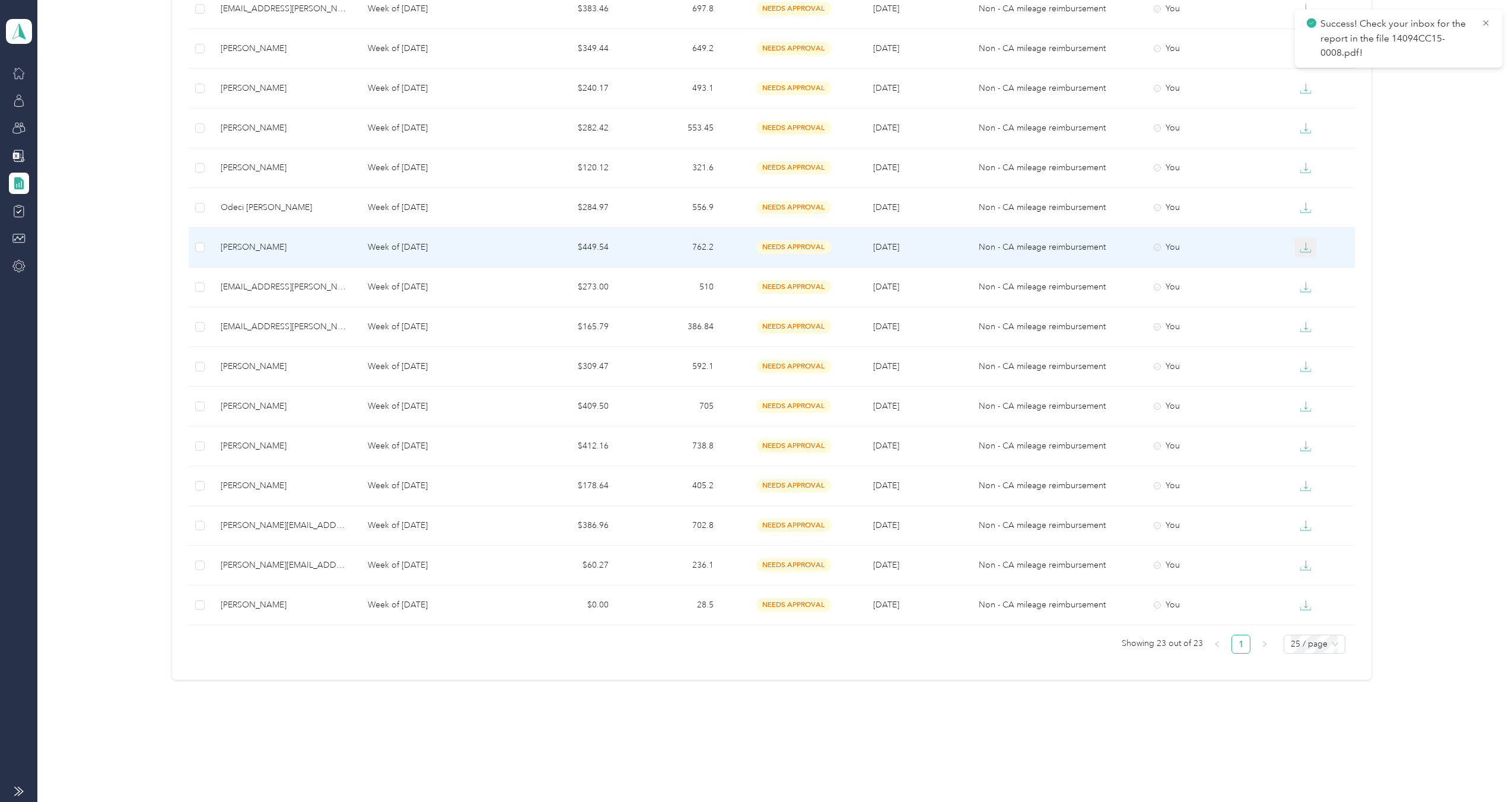
click at [1303, 248] on icon "button" at bounding box center [1306, 247] width 12 height 12
click at [1305, 269] on div "PDF" at bounding box center [1312, 269] width 25 height 13
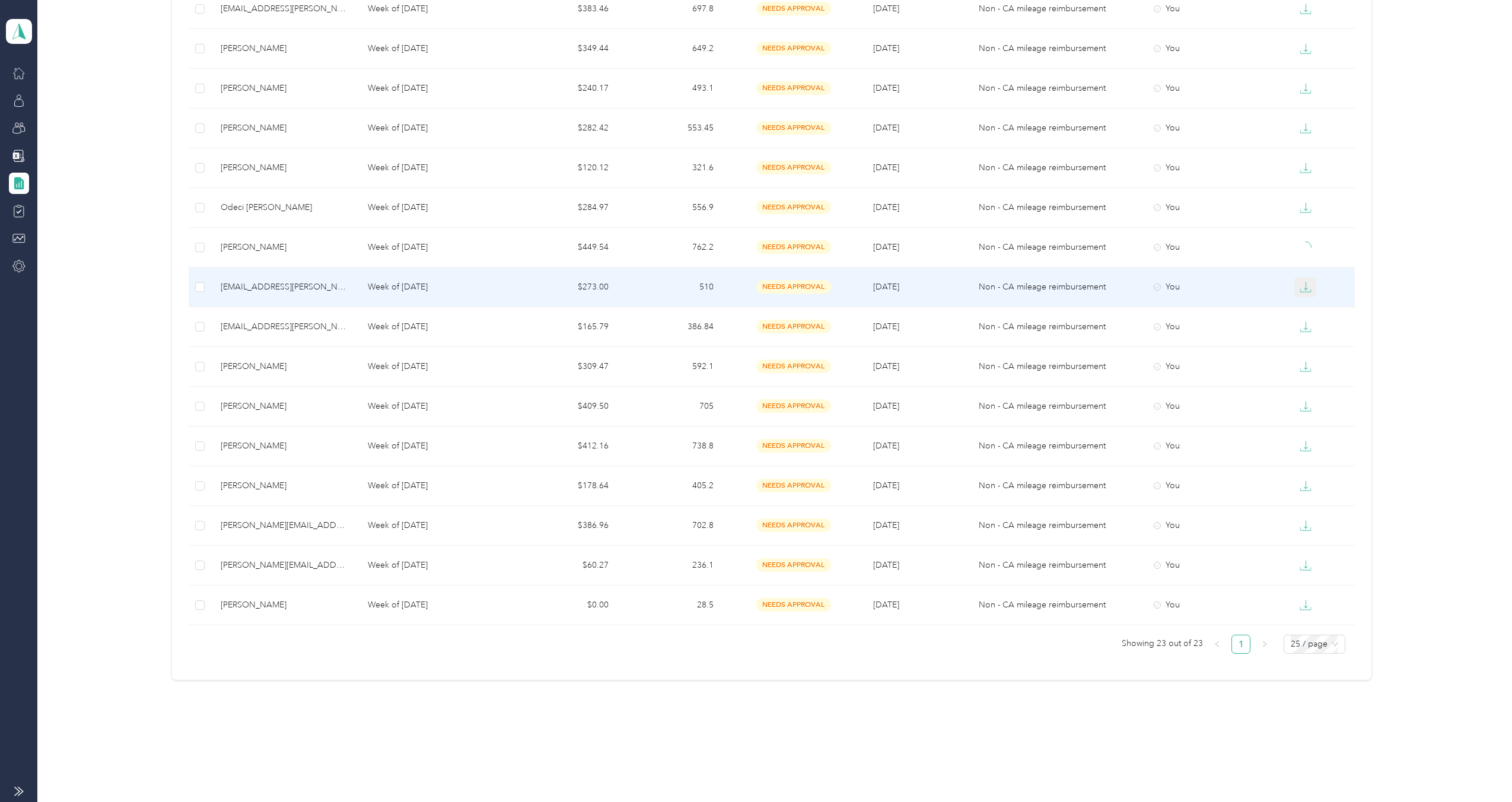
click at [1300, 283] on icon "button" at bounding box center [1306, 287] width 12 height 12
click at [1306, 300] on li "PDF" at bounding box center [1312, 309] width 42 height 21
click at [1305, 308] on div "PDF" at bounding box center [1312, 309] width 25 height 13
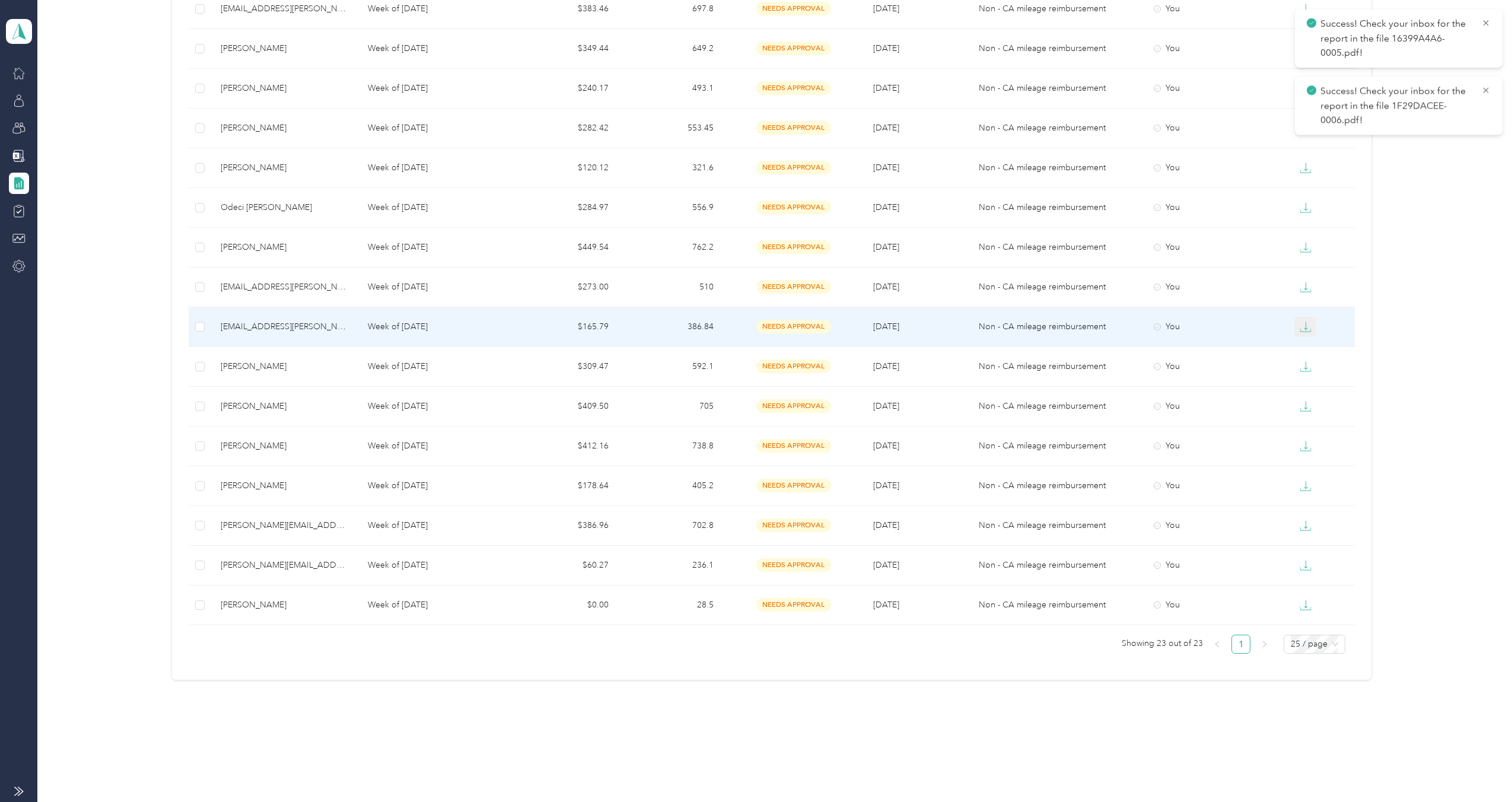
click at [1300, 330] on icon "button" at bounding box center [1306, 327] width 12 height 12
click at [1306, 344] on div "PDF" at bounding box center [1312, 348] width 25 height 13
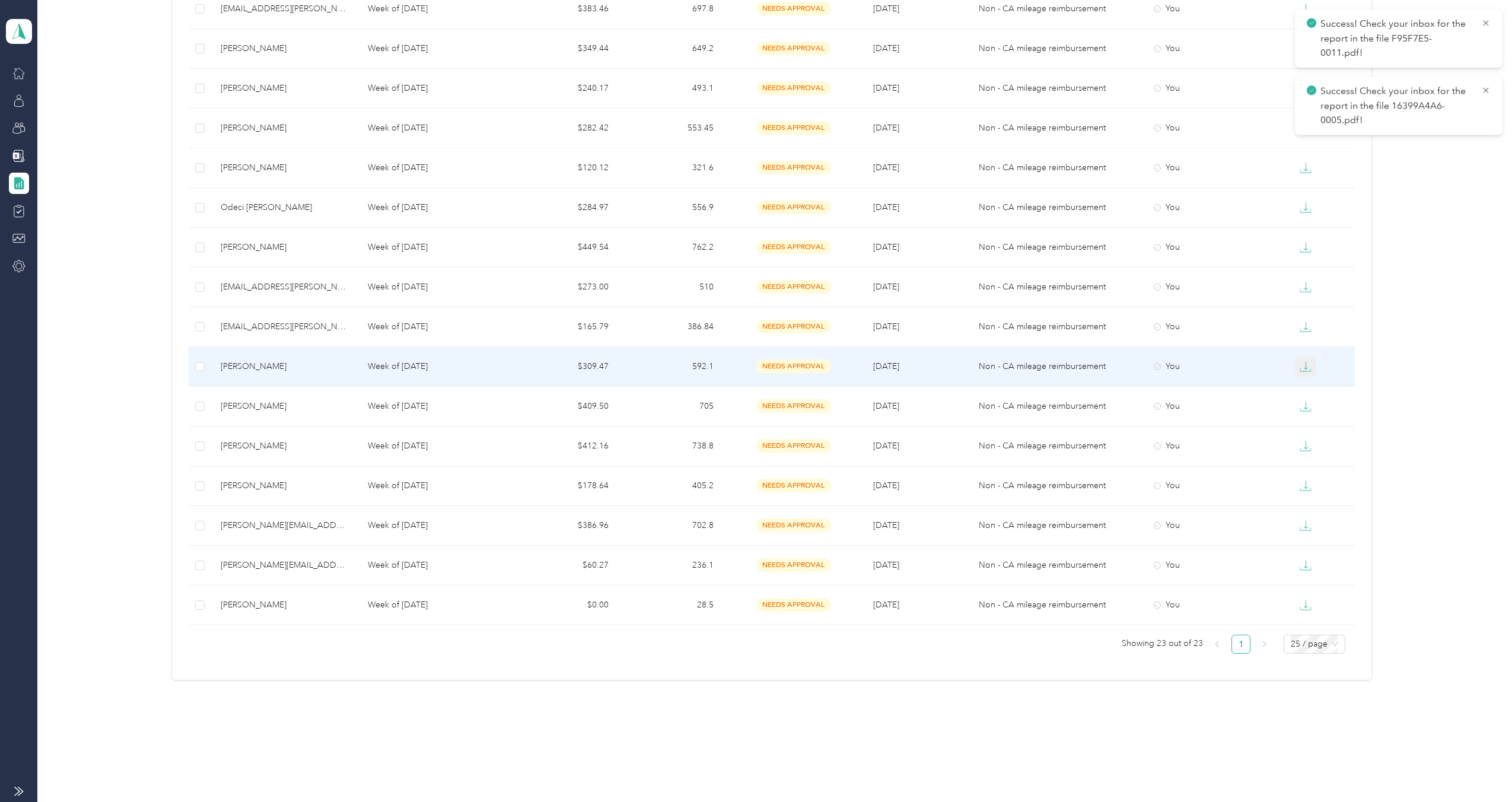
click at [1303, 359] on button "button" at bounding box center [1305, 366] width 22 height 20
click at [1301, 382] on div "PDF" at bounding box center [1312, 388] width 25 height 13
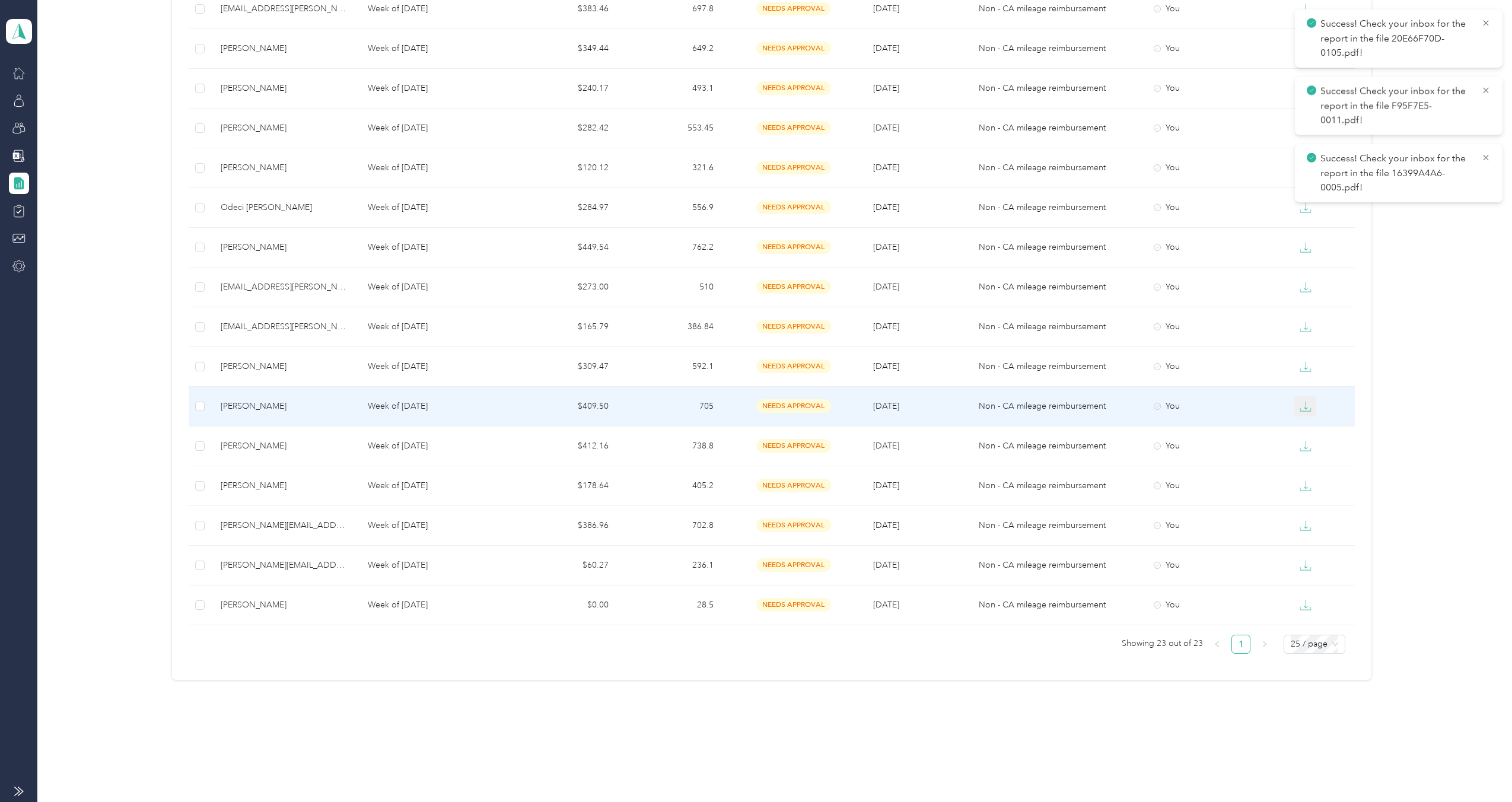
click at [1304, 404] on icon "button" at bounding box center [1306, 407] width 12 height 12
click at [1301, 427] on div "PDF" at bounding box center [1312, 427] width 25 height 13
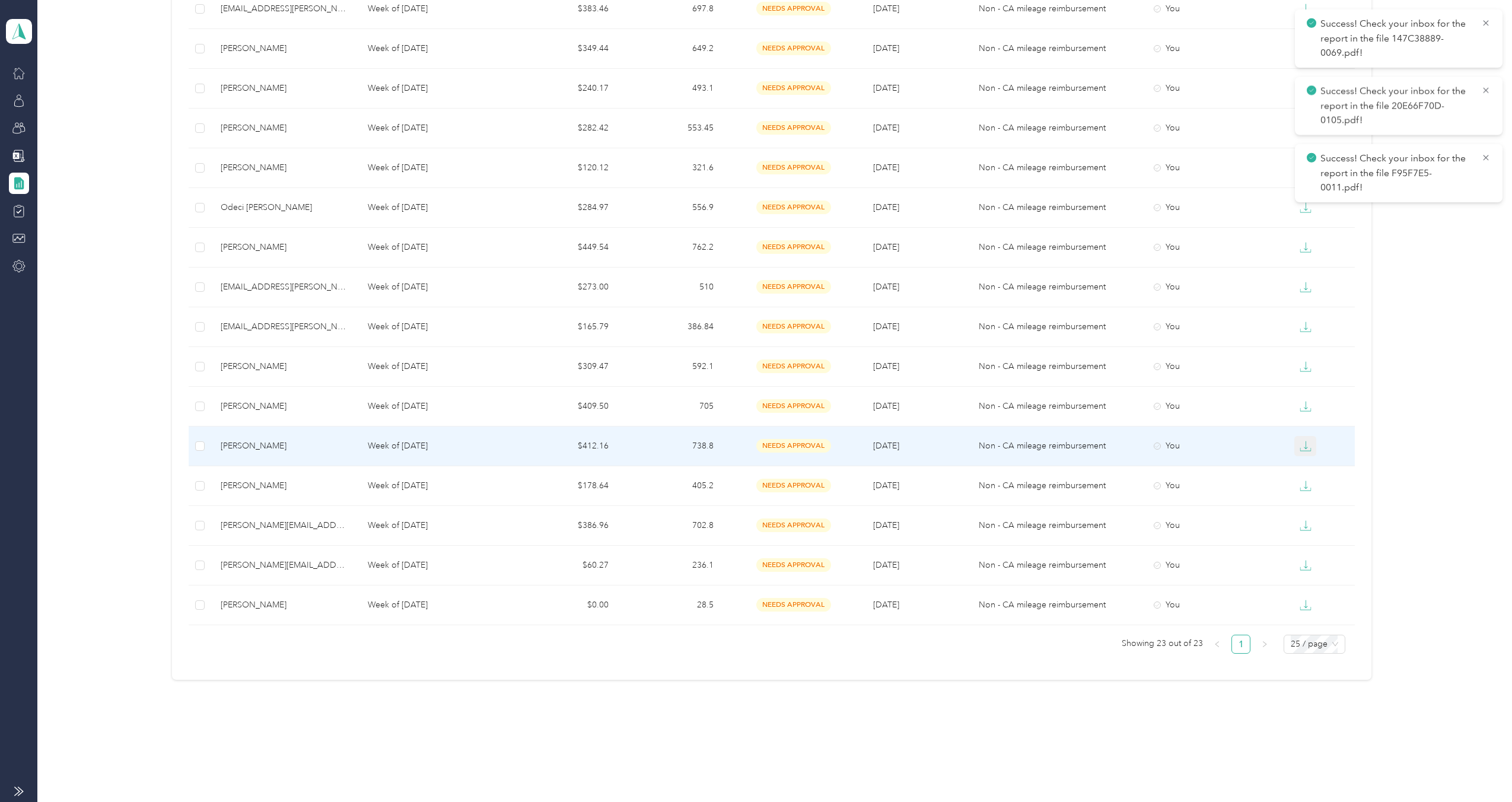
click at [1298, 455] on button "button" at bounding box center [1305, 446] width 22 height 20
click at [1301, 469] on div "PDF" at bounding box center [1312, 467] width 25 height 13
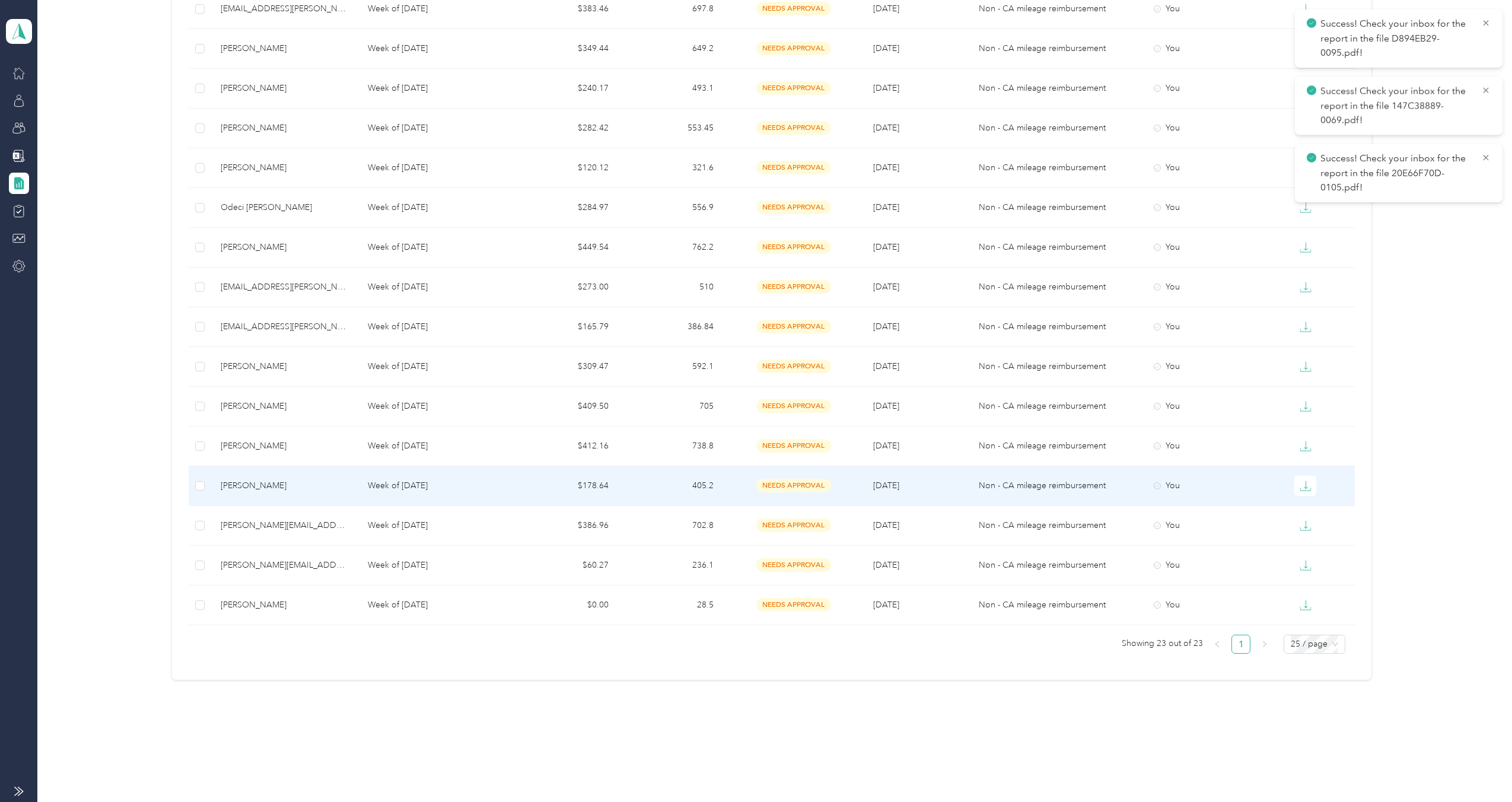
click at [1303, 482] on icon "button" at bounding box center [1306, 486] width 12 height 12
click at [1302, 499] on li "PDF" at bounding box center [1312, 507] width 42 height 21
click at [1305, 510] on div "PDF" at bounding box center [1312, 507] width 25 height 13
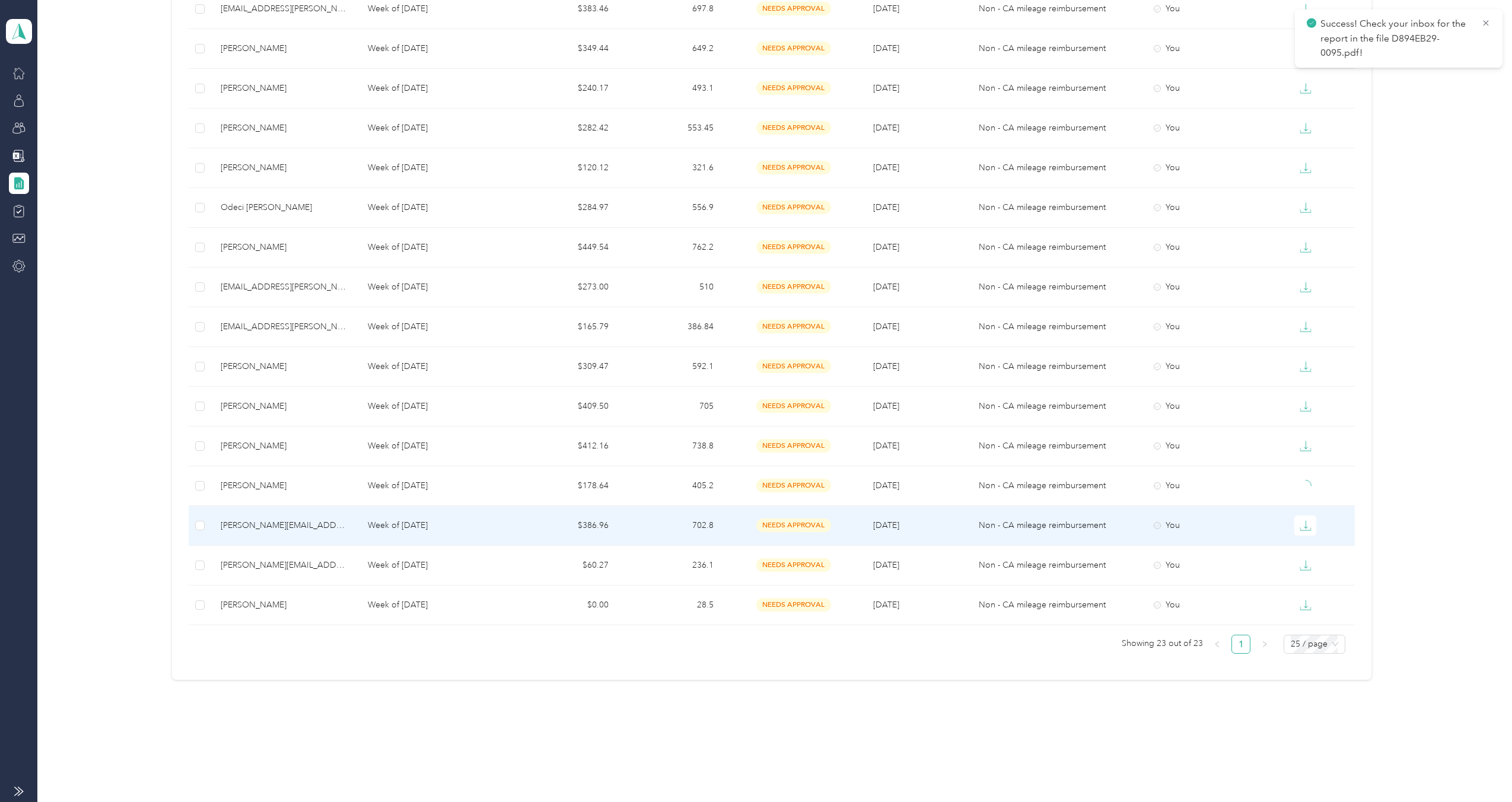
click at [1304, 525] on icon "button" at bounding box center [1305, 524] width 4 height 8
click at [1304, 542] on div "PDF" at bounding box center [1312, 547] width 25 height 13
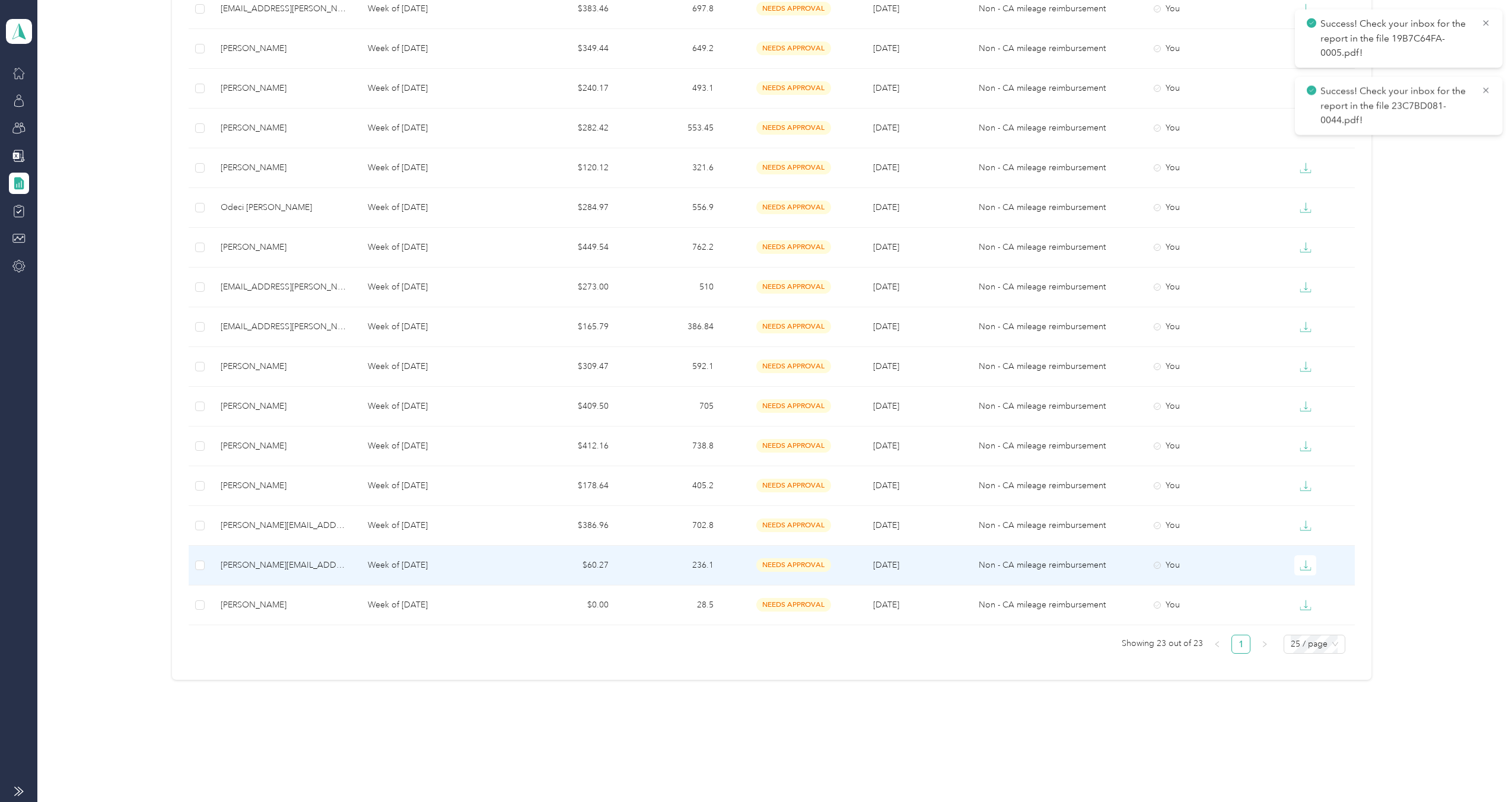
click at [1302, 561] on icon "button" at bounding box center [1306, 565] width 12 height 12
click at [1305, 581] on div "PDF" at bounding box center [1312, 587] width 25 height 13
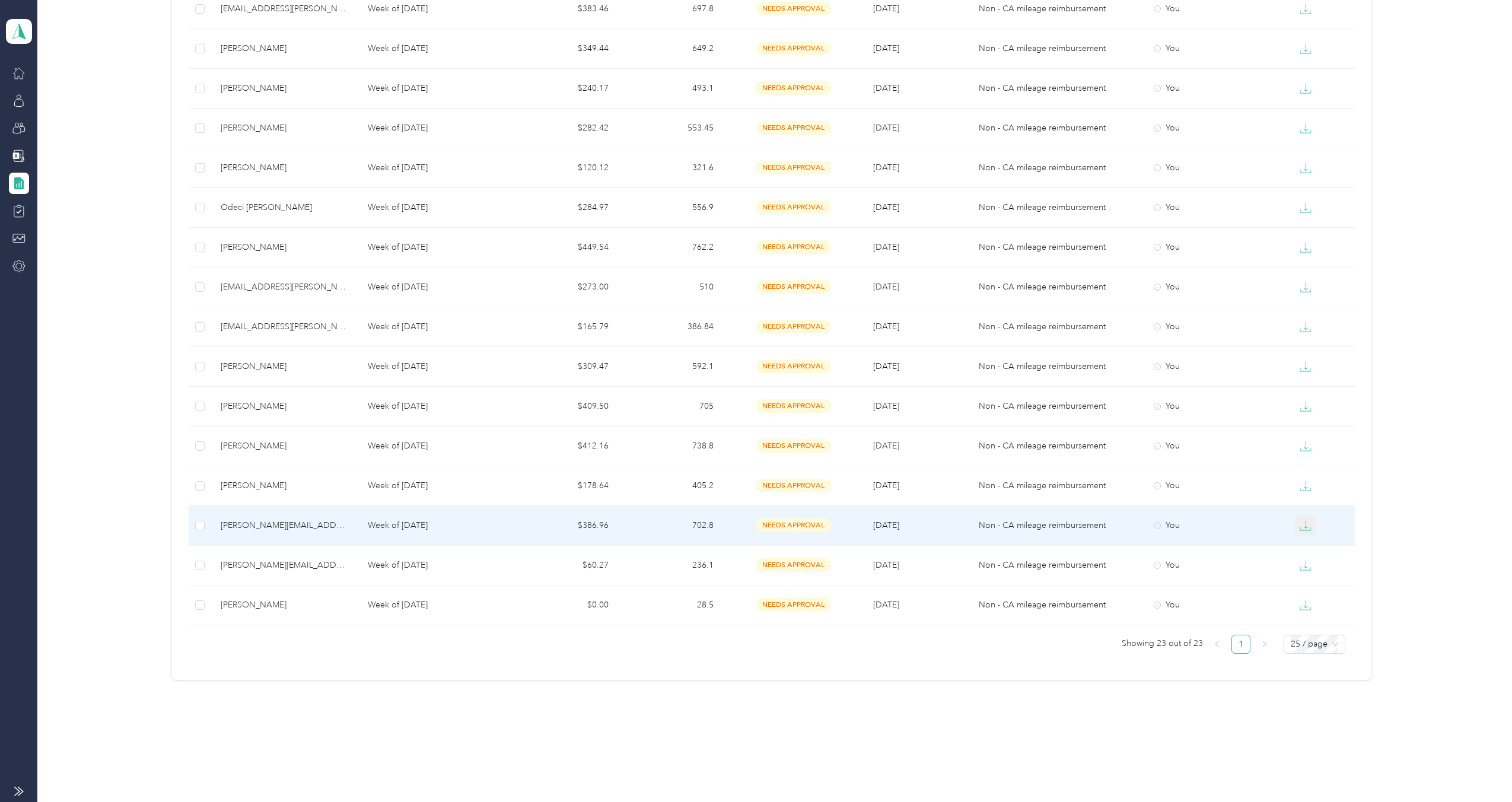
click at [1301, 529] on icon "button" at bounding box center [1306, 525] width 12 height 12
click at [1315, 543] on div "PDF" at bounding box center [1312, 547] width 25 height 13
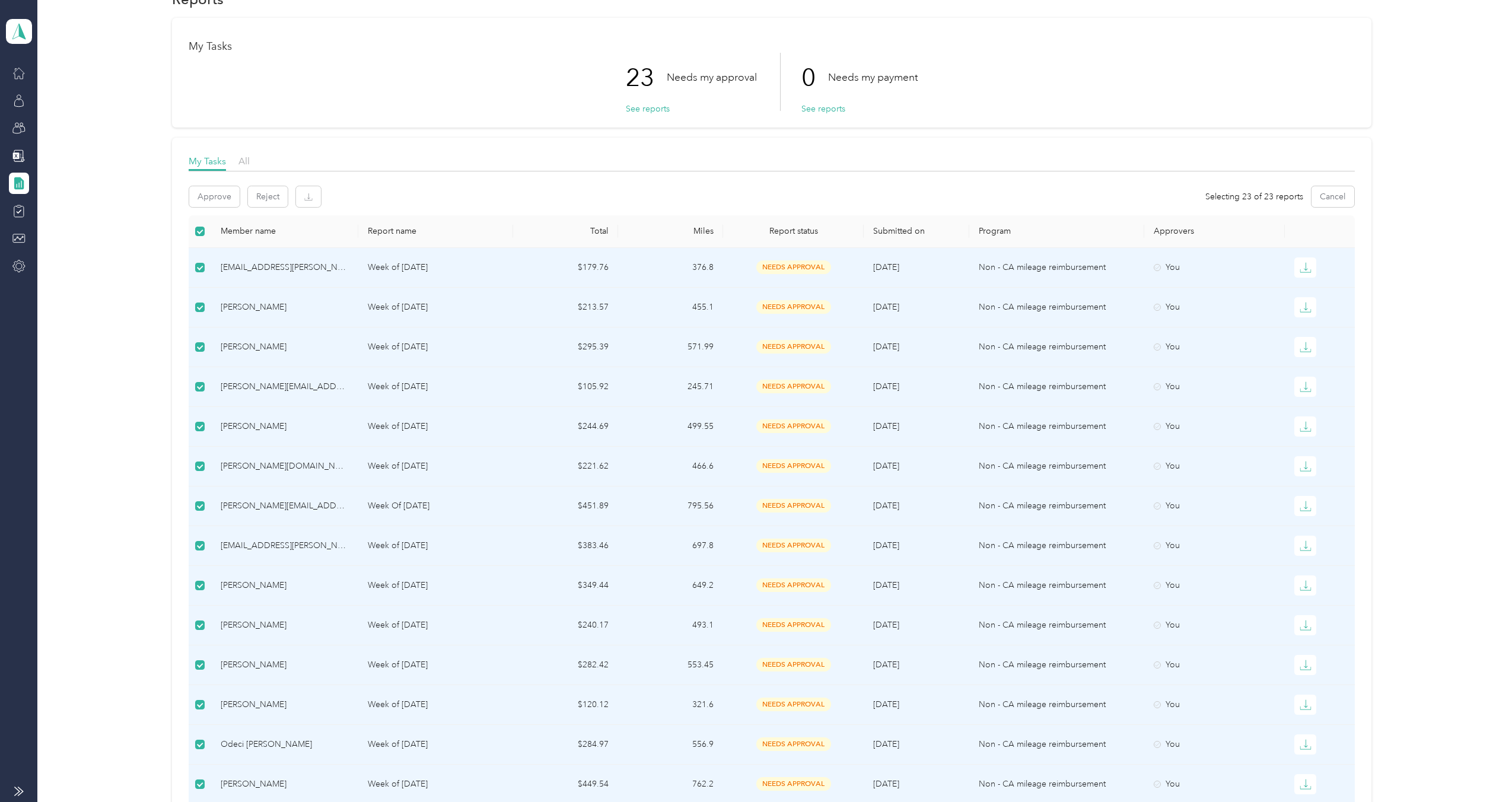
scroll to position [0, 0]
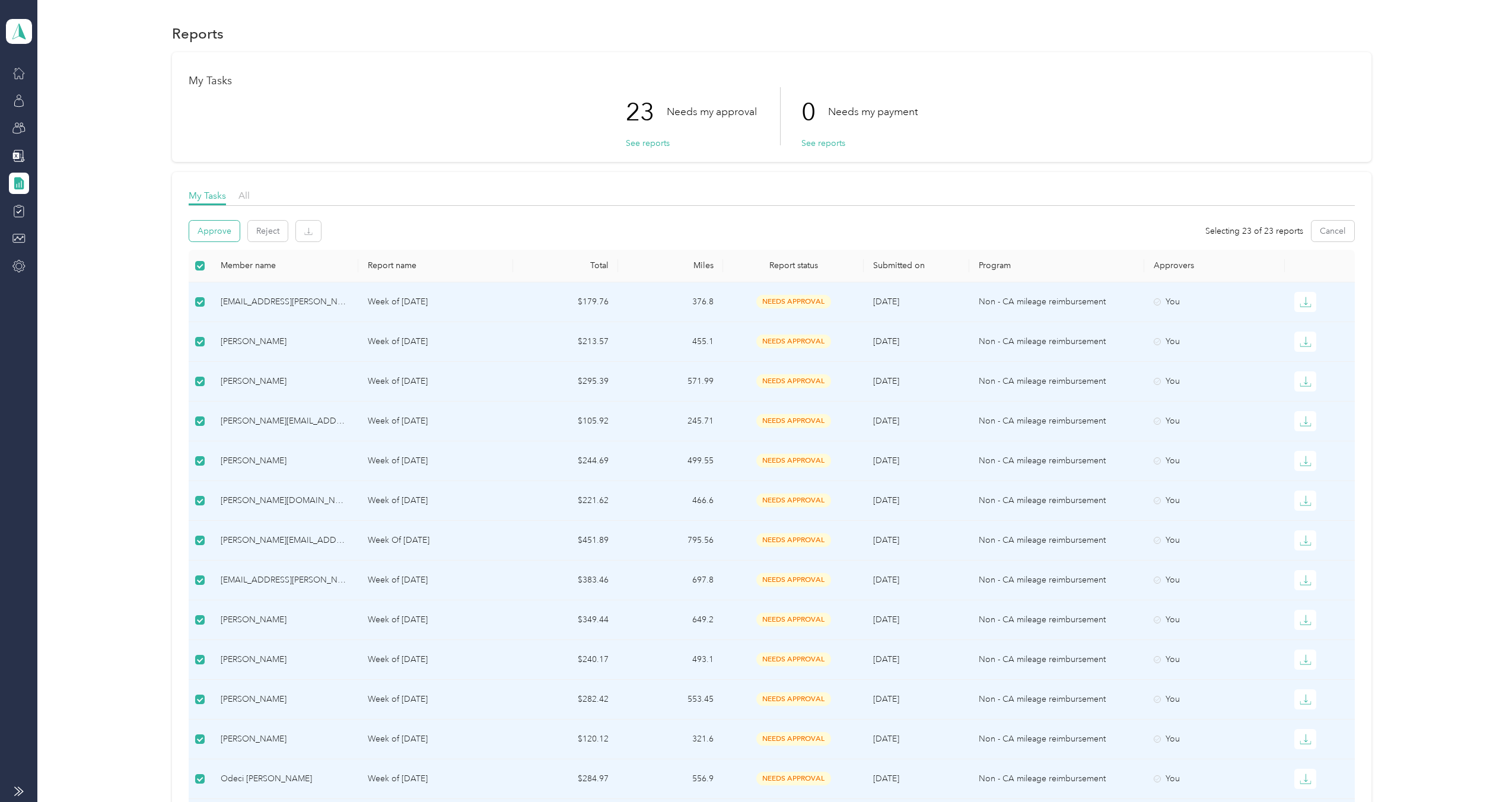
click at [200, 240] on button "Approve" at bounding box center [214, 231] width 50 height 21
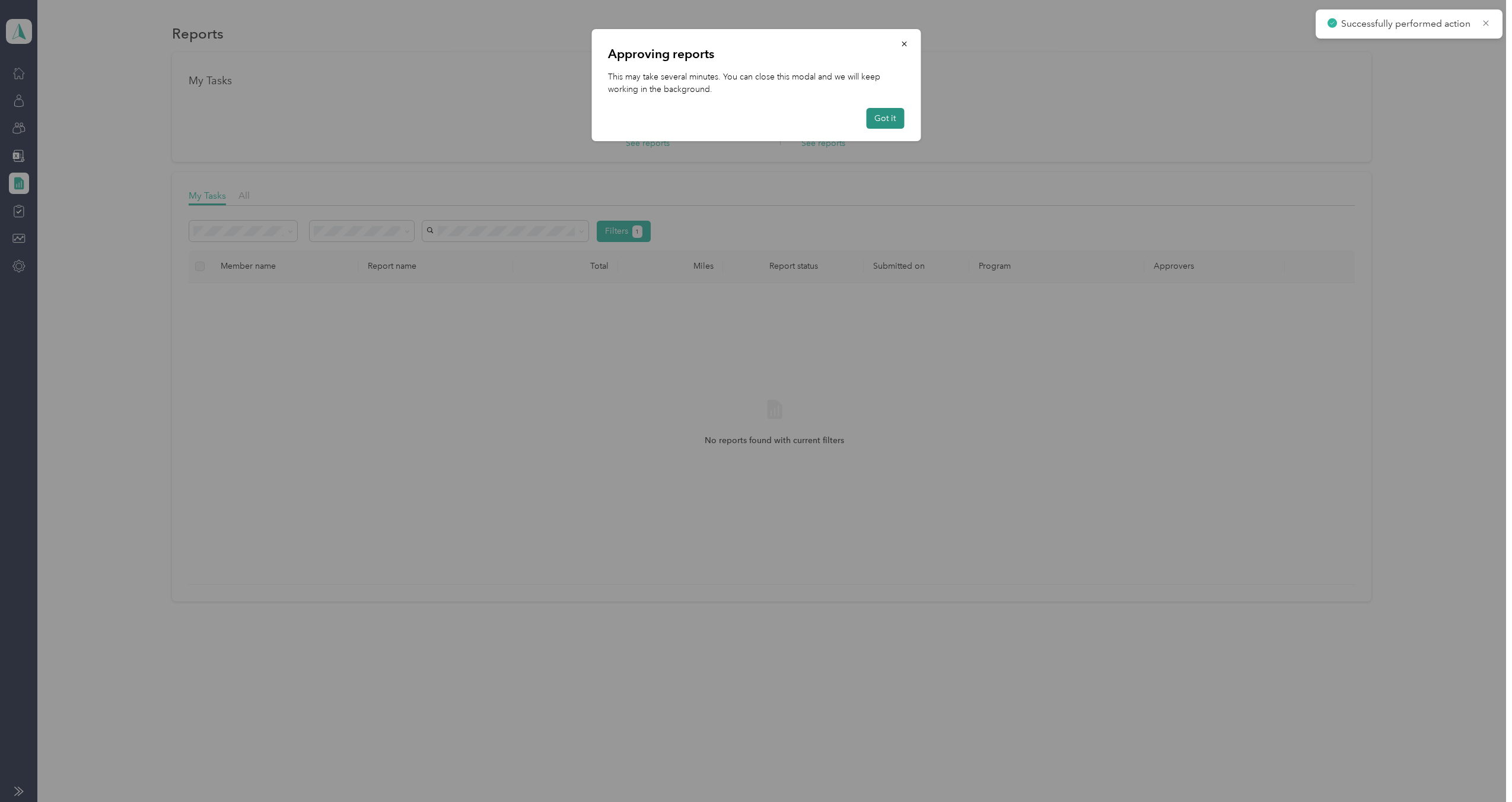
click at [895, 117] on button "Got it" at bounding box center [884, 119] width 38 height 21
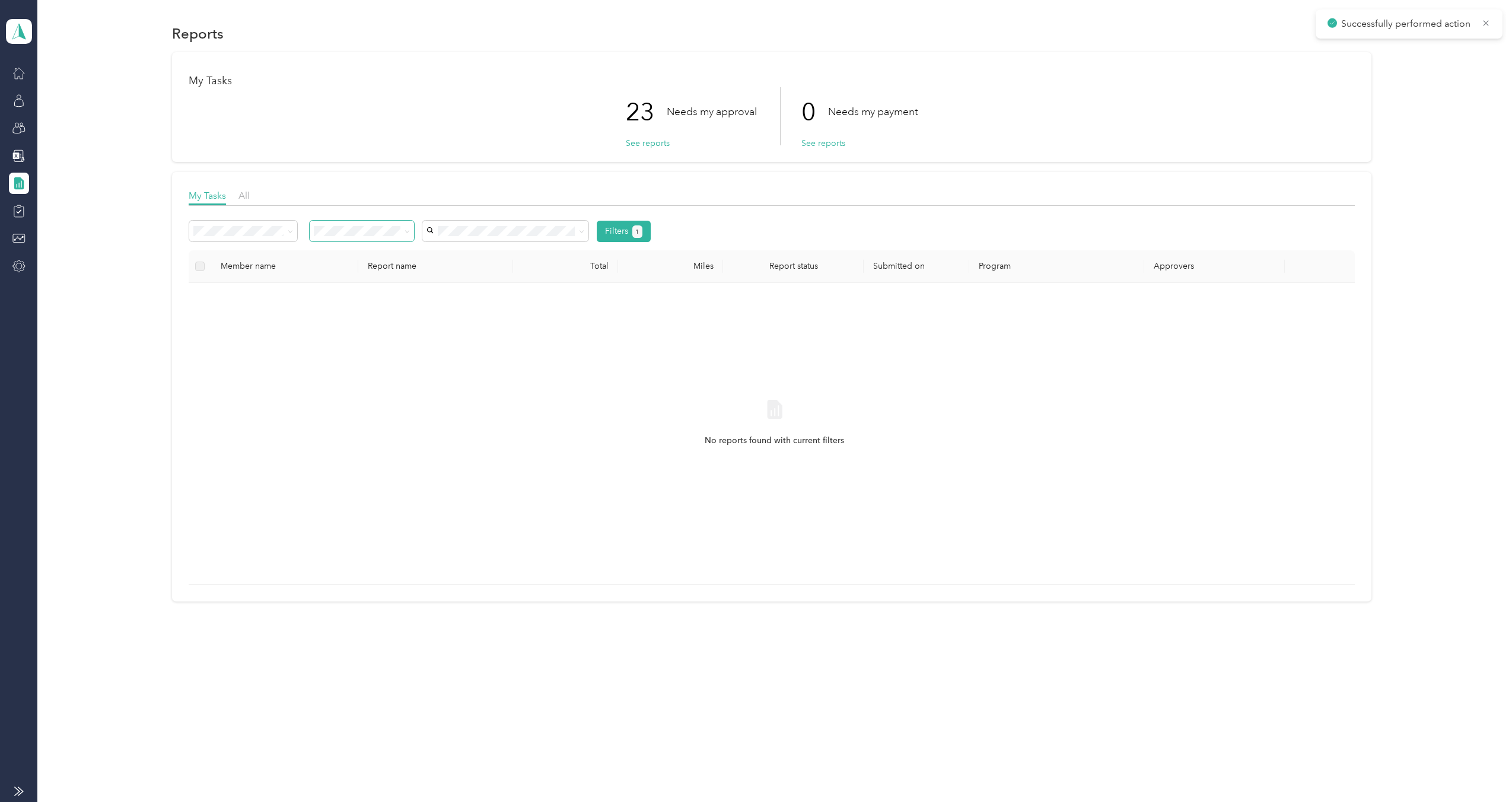
click at [404, 230] on span at bounding box center [405, 231] width 10 height 13
click at [410, 224] on span at bounding box center [361, 231] width 105 height 21
click at [410, 234] on span at bounding box center [407, 231] width 5 height 10
click at [407, 232] on icon at bounding box center [407, 231] width 4 height 2
click at [369, 250] on div "All" at bounding box center [362, 250] width 88 height 13
